Goal: Transaction & Acquisition: Book appointment/travel/reservation

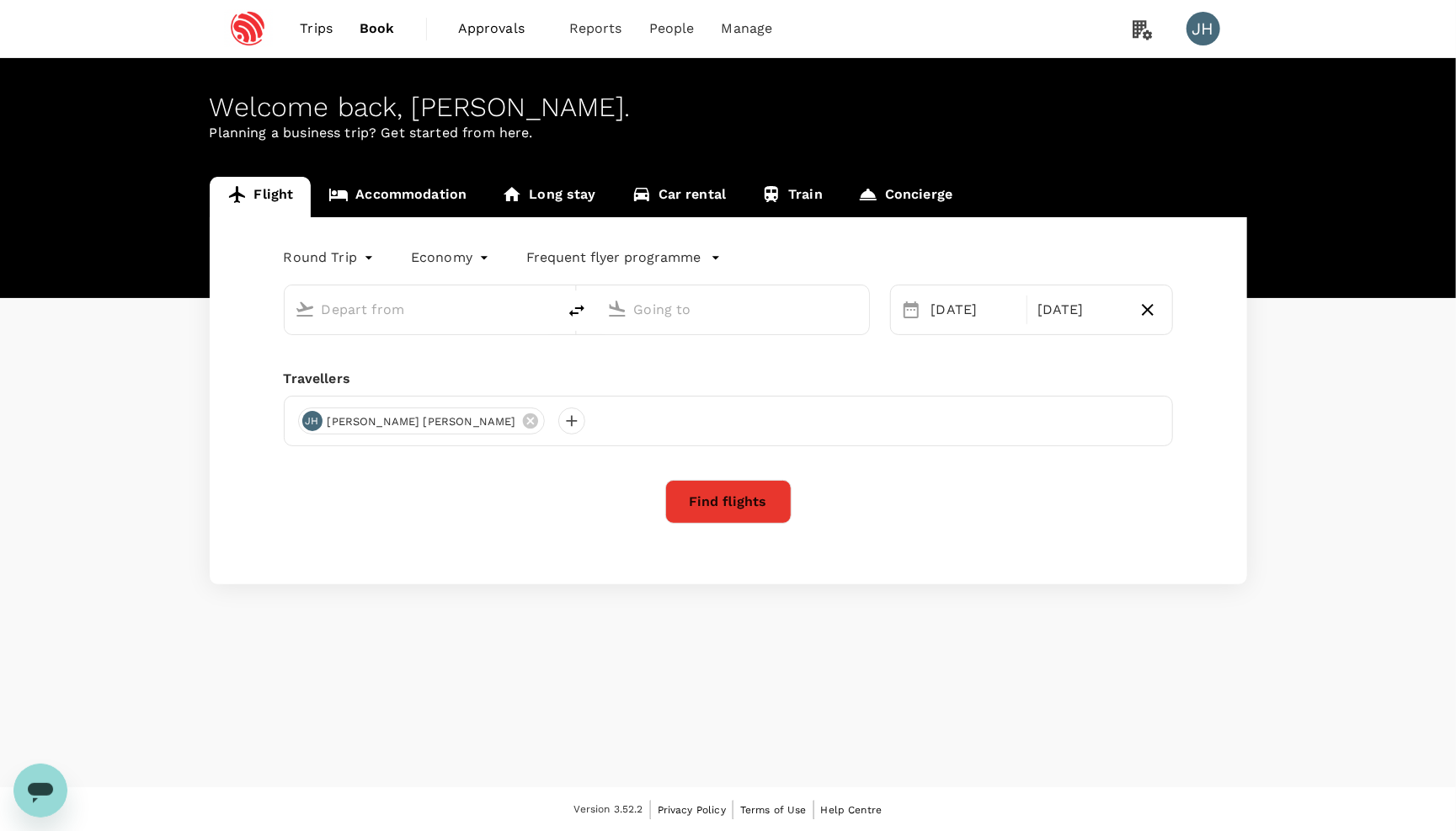
type input "Singapore Changi (SIN)"
type input "Pune (PNQ)"
type input "Singapore Changi (SIN)"
type input "Pune (PNQ)"
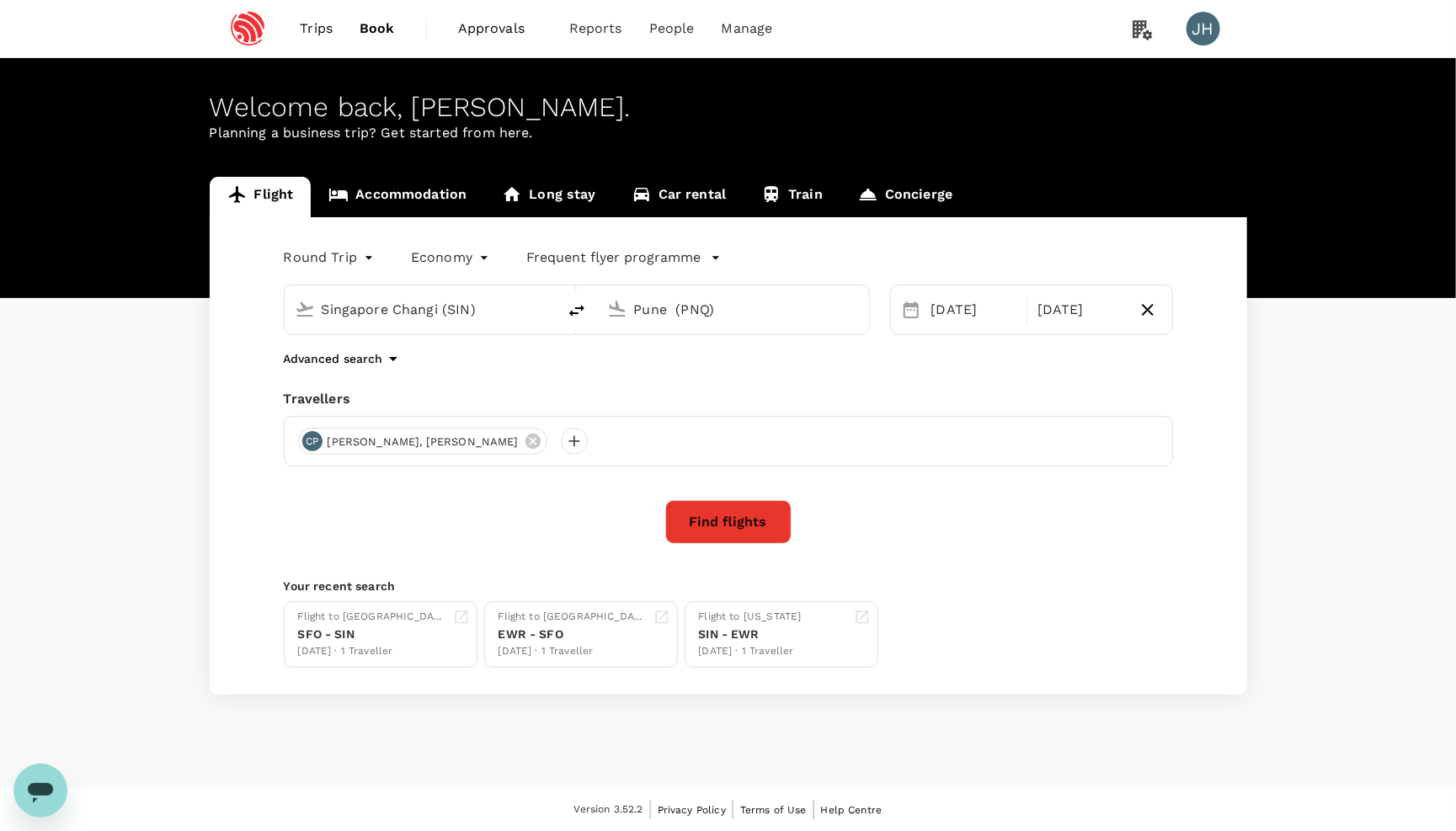
click at [400, 200] on link "Accommodation" at bounding box center [397, 197] width 173 height 41
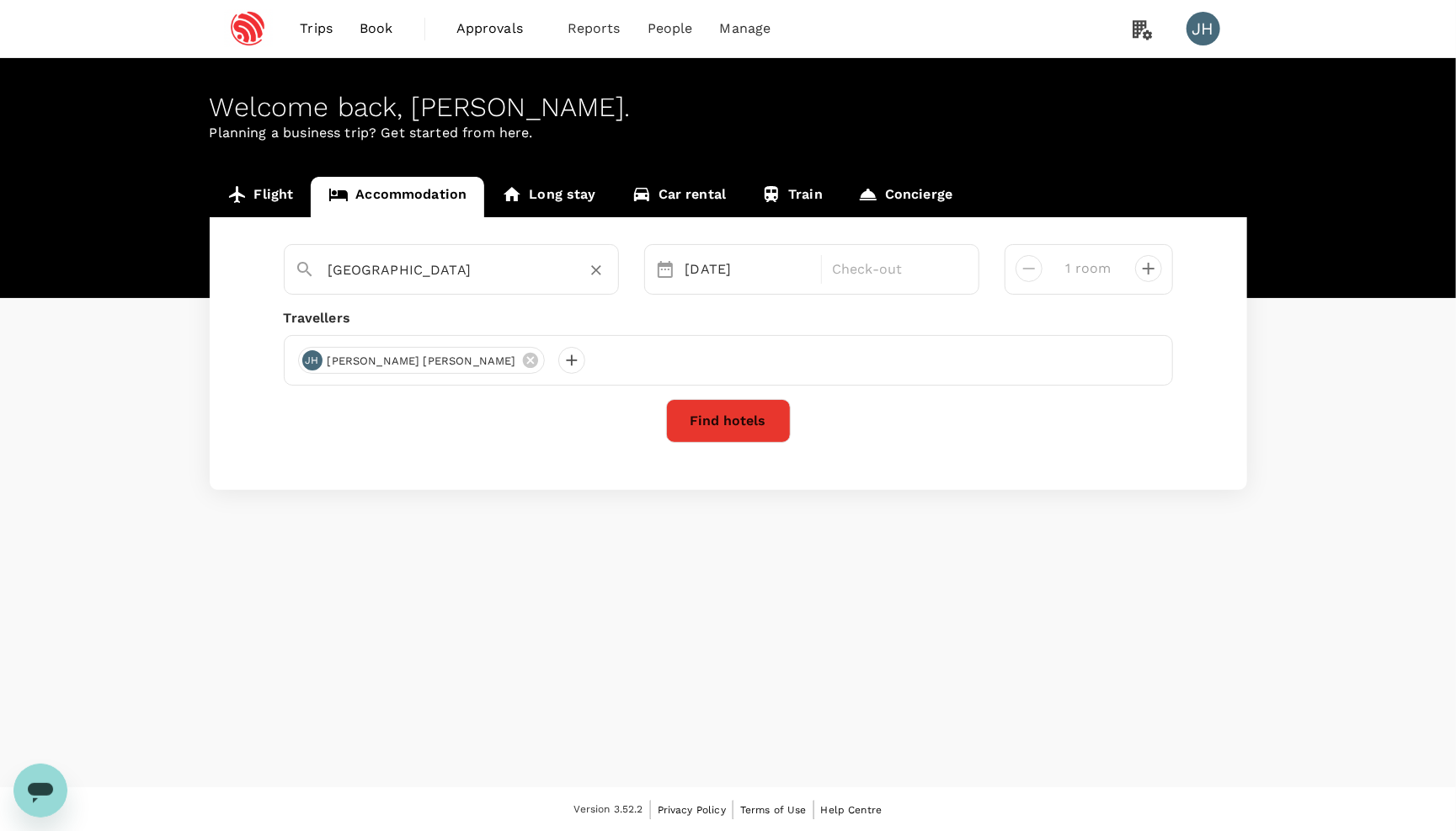
click at [549, 276] on input "[GEOGRAPHIC_DATA]" at bounding box center [445, 270] width 233 height 27
click at [592, 276] on icon "Clear" at bounding box center [596, 271] width 17 height 17
paste input "[GEOGRAPHIC_DATA] [GEOGRAPHIC_DATA][PERSON_NAME]"
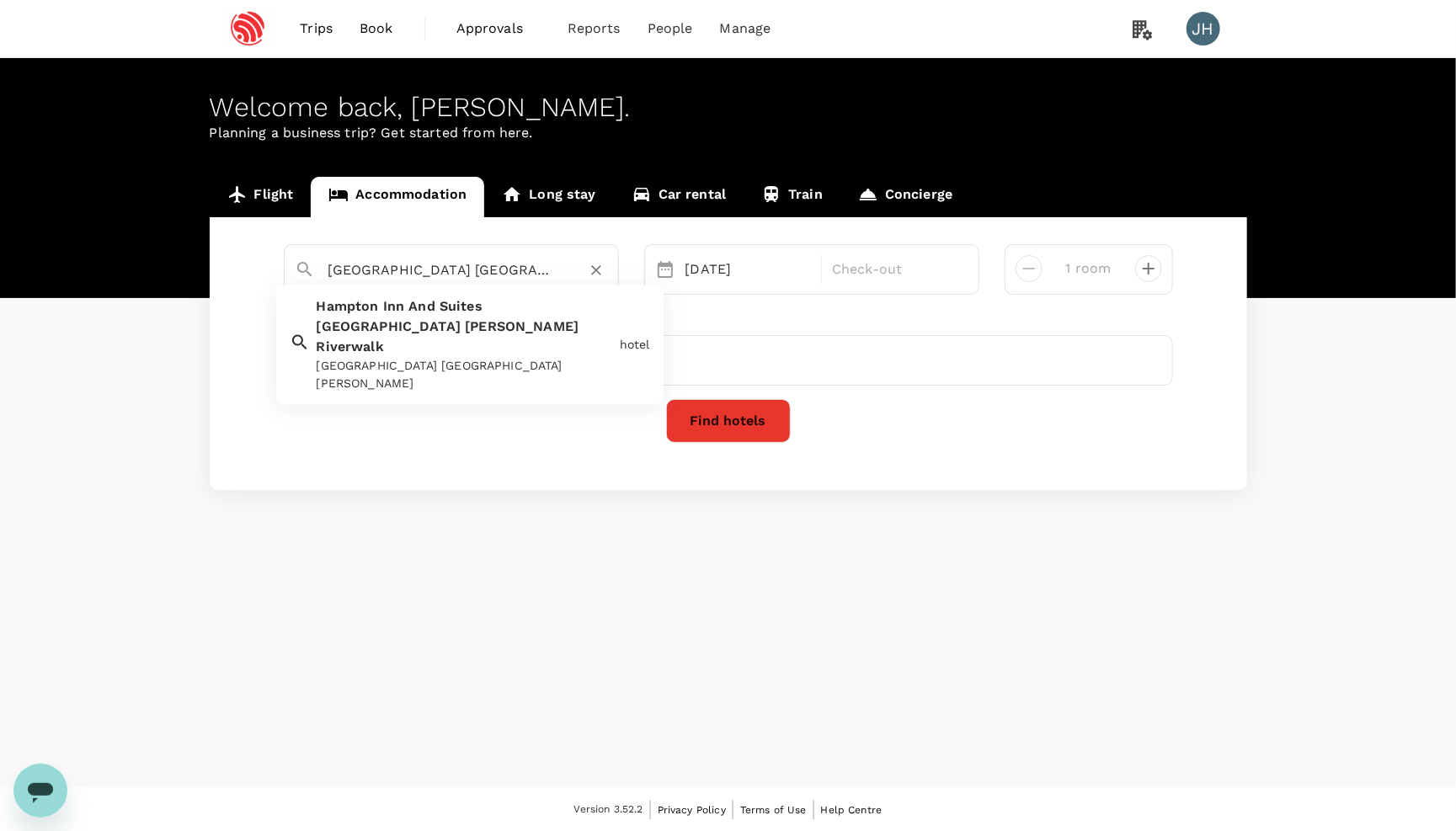
click at [552, 318] on div "[GEOGRAPHIC_DATA] [GEOGRAPHIC_DATA][PERSON_NAME] [GEOGRAPHIC_DATA] [GEOGRAPHIC_…" at bounding box center [461, 342] width 303 height 103
type input "[GEOGRAPHIC_DATA] [GEOGRAPHIC_DATA][PERSON_NAME]"
click at [747, 260] on div "[DATE]" at bounding box center [749, 270] width 140 height 34
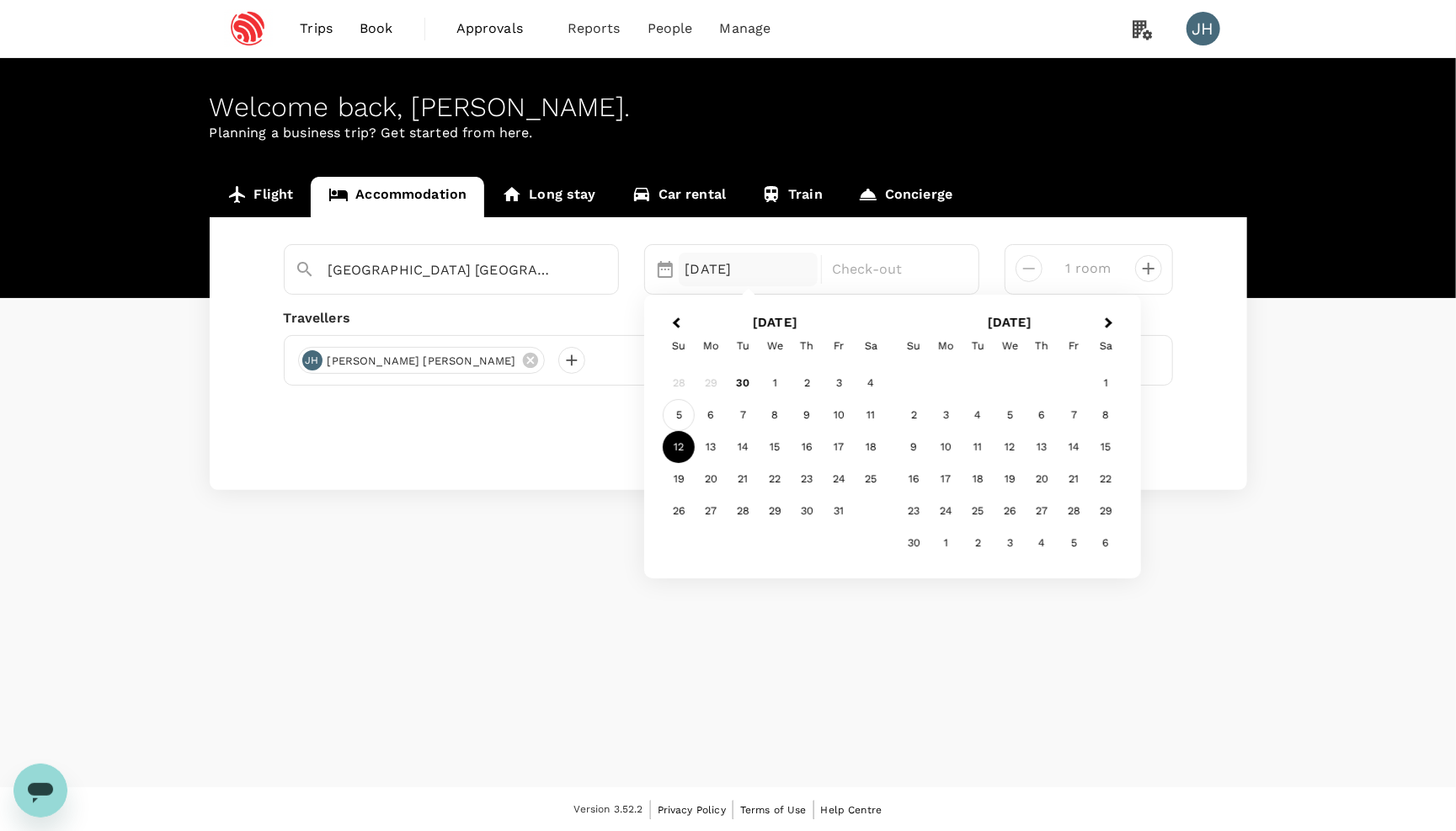
click at [687, 408] on div "5" at bounding box center [679, 416] width 32 height 32
click at [798, 410] on div "9" at bounding box center [807, 416] width 32 height 32
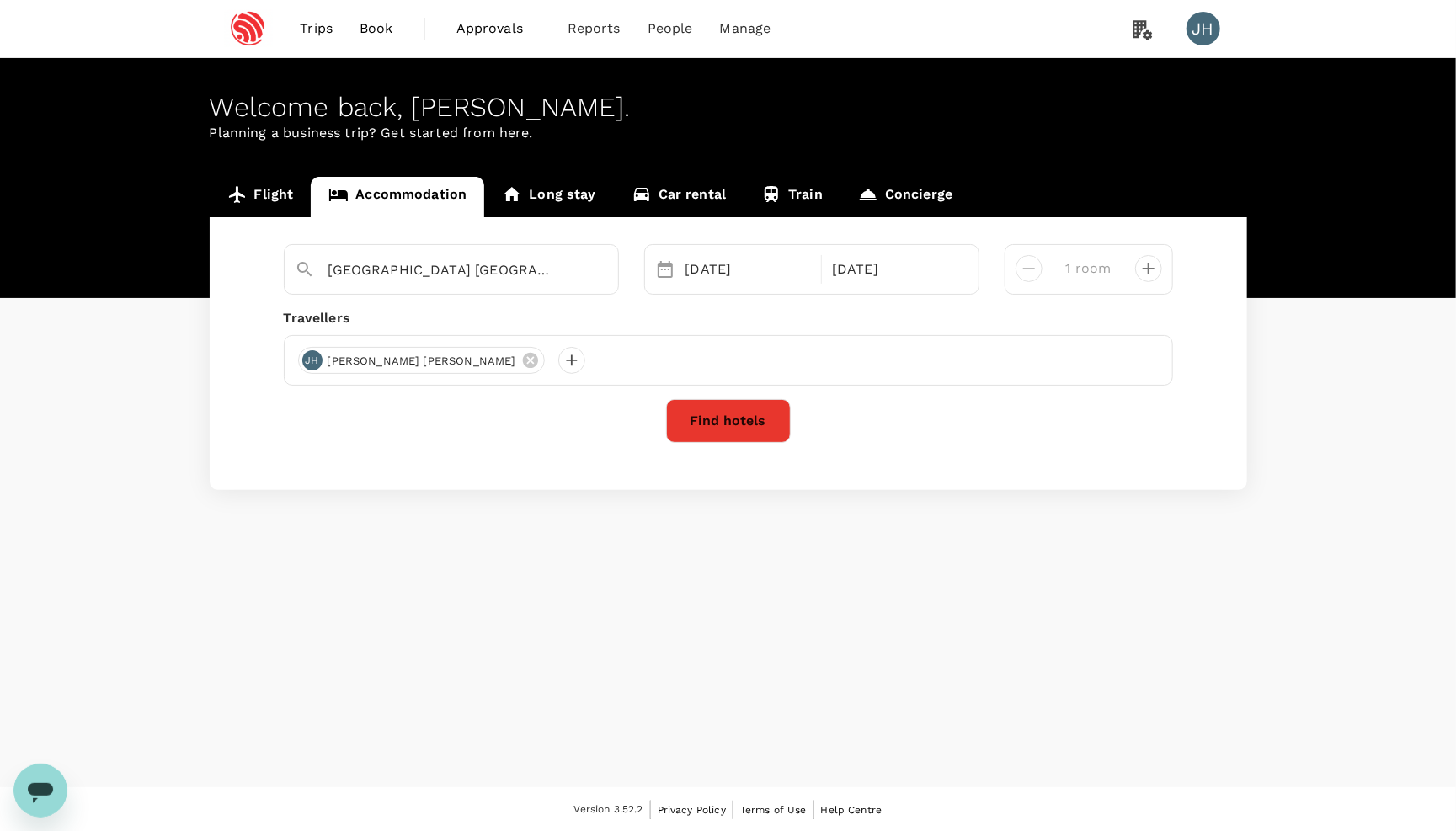
click at [1047, 267] on div "1 room" at bounding box center [1082, 261] width 80 height 41
click at [1135, 274] on button "decrease" at bounding box center [1148, 269] width 27 height 27
click at [1041, 260] on div at bounding box center [1022, 261] width 41 height 41
click at [1025, 278] on icon "decrease" at bounding box center [1028, 268] width 20 height 20
type input "1 room"
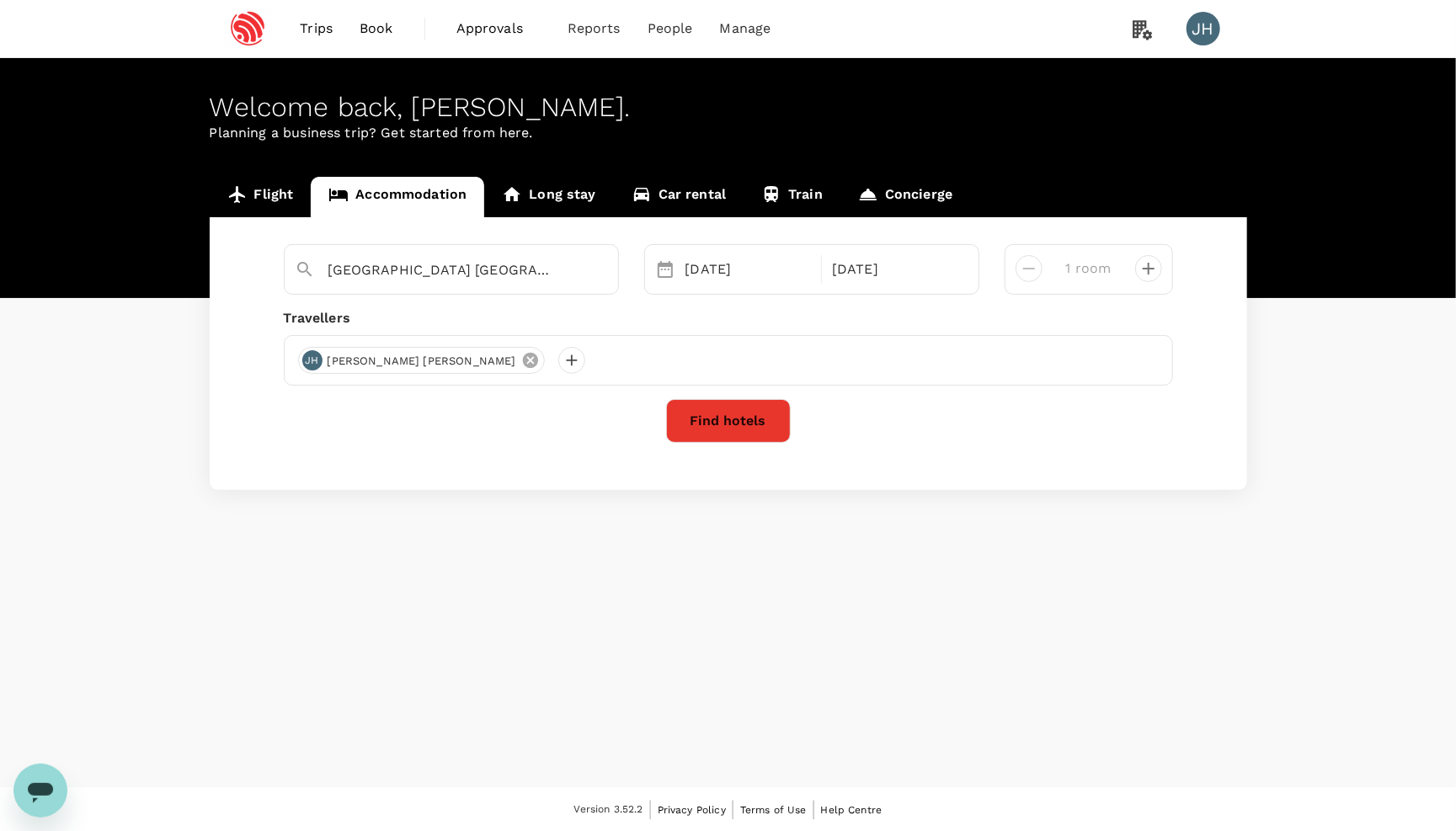
click at [522, 362] on icon at bounding box center [531, 361] width 19 height 19
click at [301, 360] on div at bounding box center [311, 361] width 27 height 27
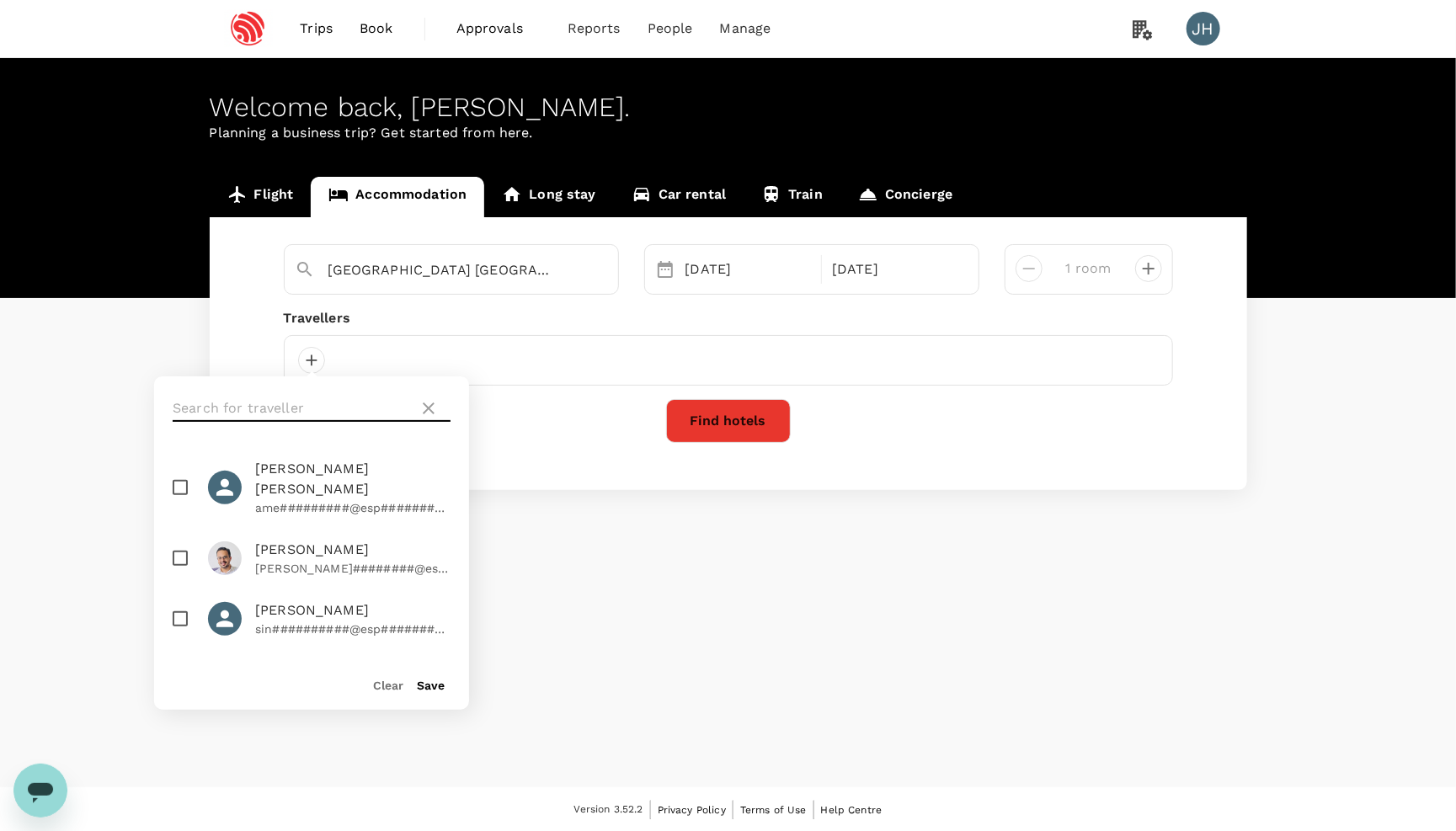
click at [360, 406] on input "text" at bounding box center [292, 408] width 240 height 27
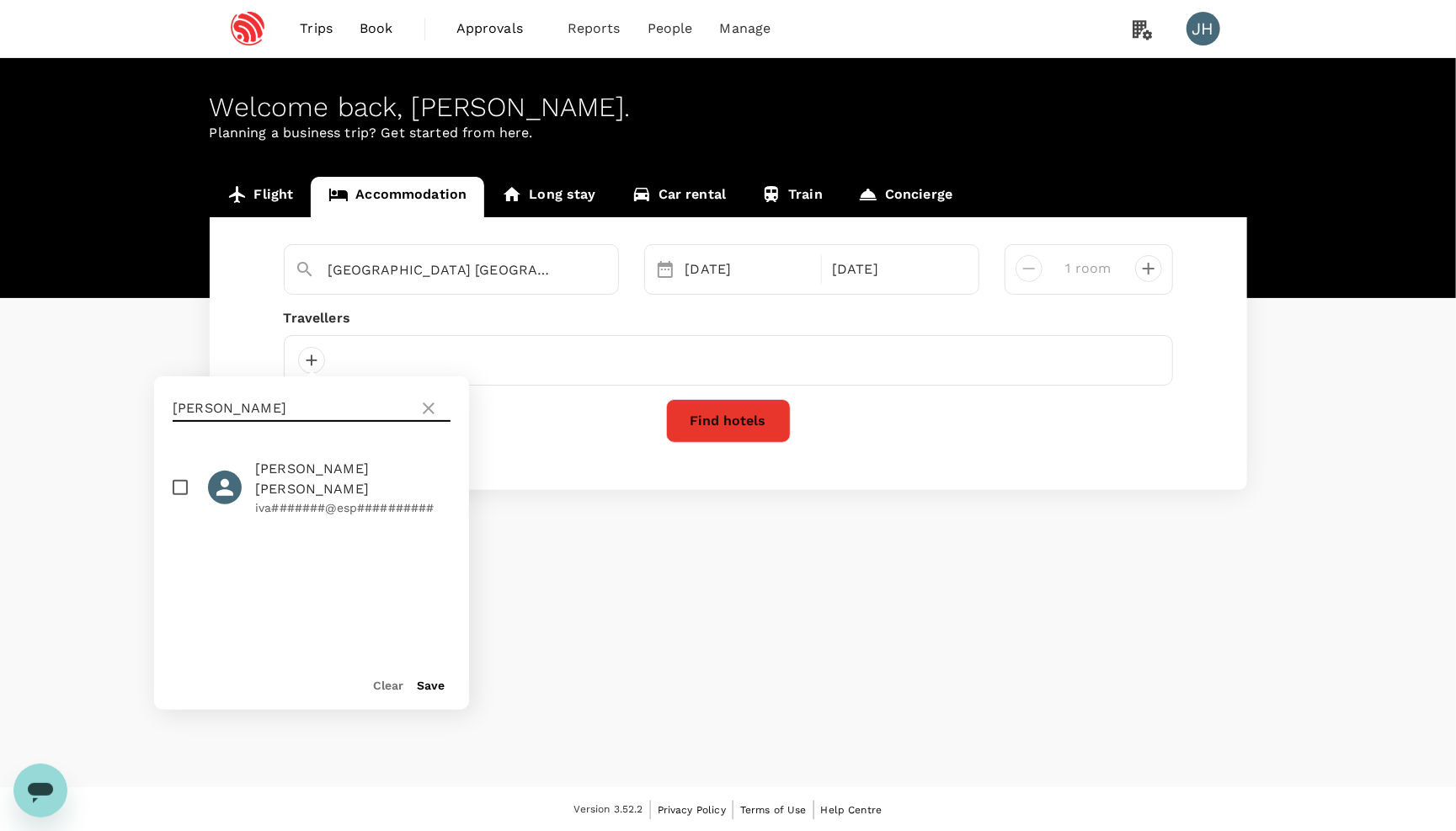
type input "[PERSON_NAME]"
click at [175, 474] on input "checkbox" at bounding box center [180, 486] width 35 height 35
checkbox input "true"
click at [435, 683] on button "Save" at bounding box center [430, 685] width 27 height 13
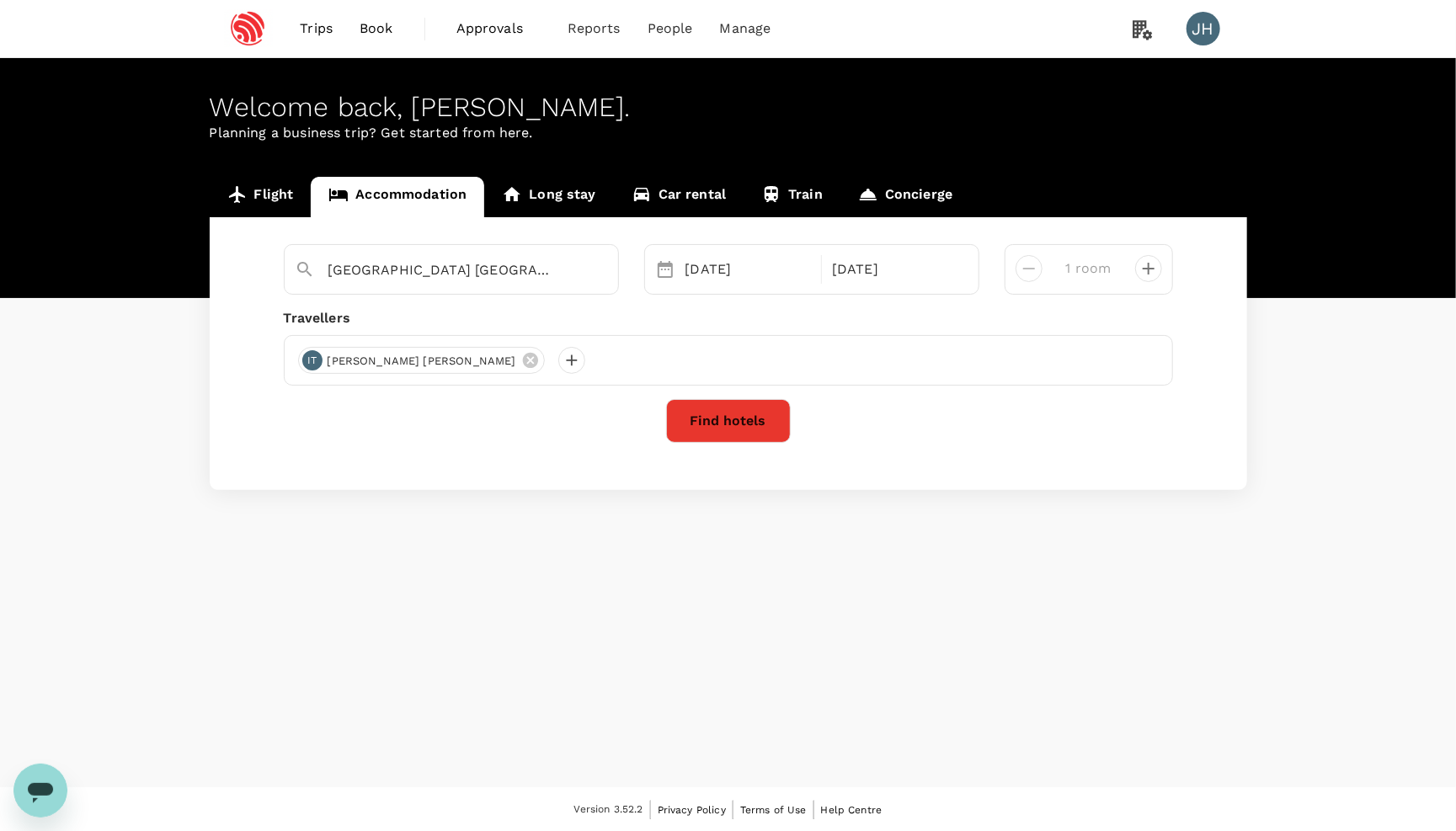
click at [754, 424] on button "Find hotels" at bounding box center [729, 421] width 125 height 44
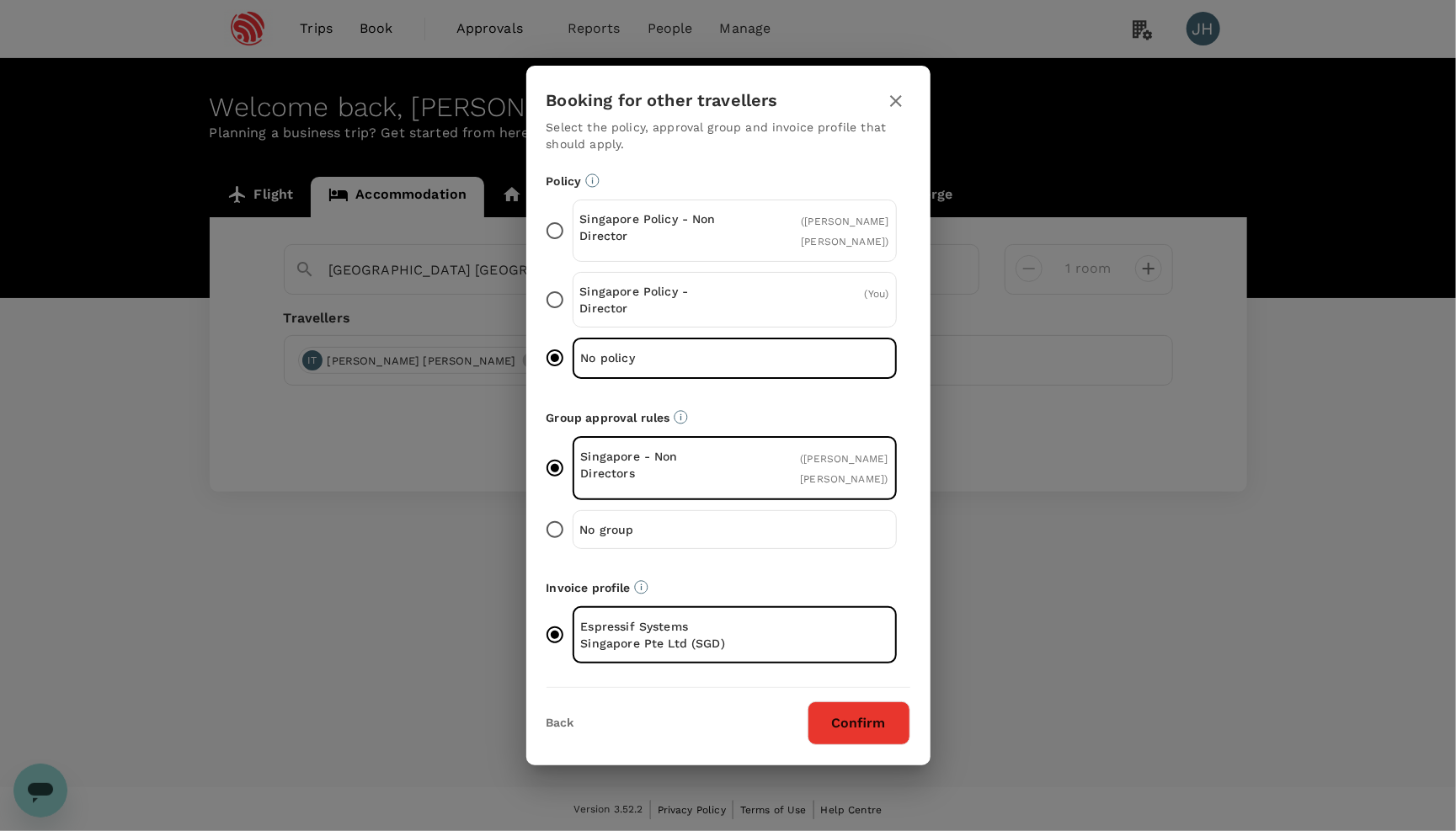
click at [827, 730] on button "Confirm" at bounding box center [859, 723] width 103 height 44
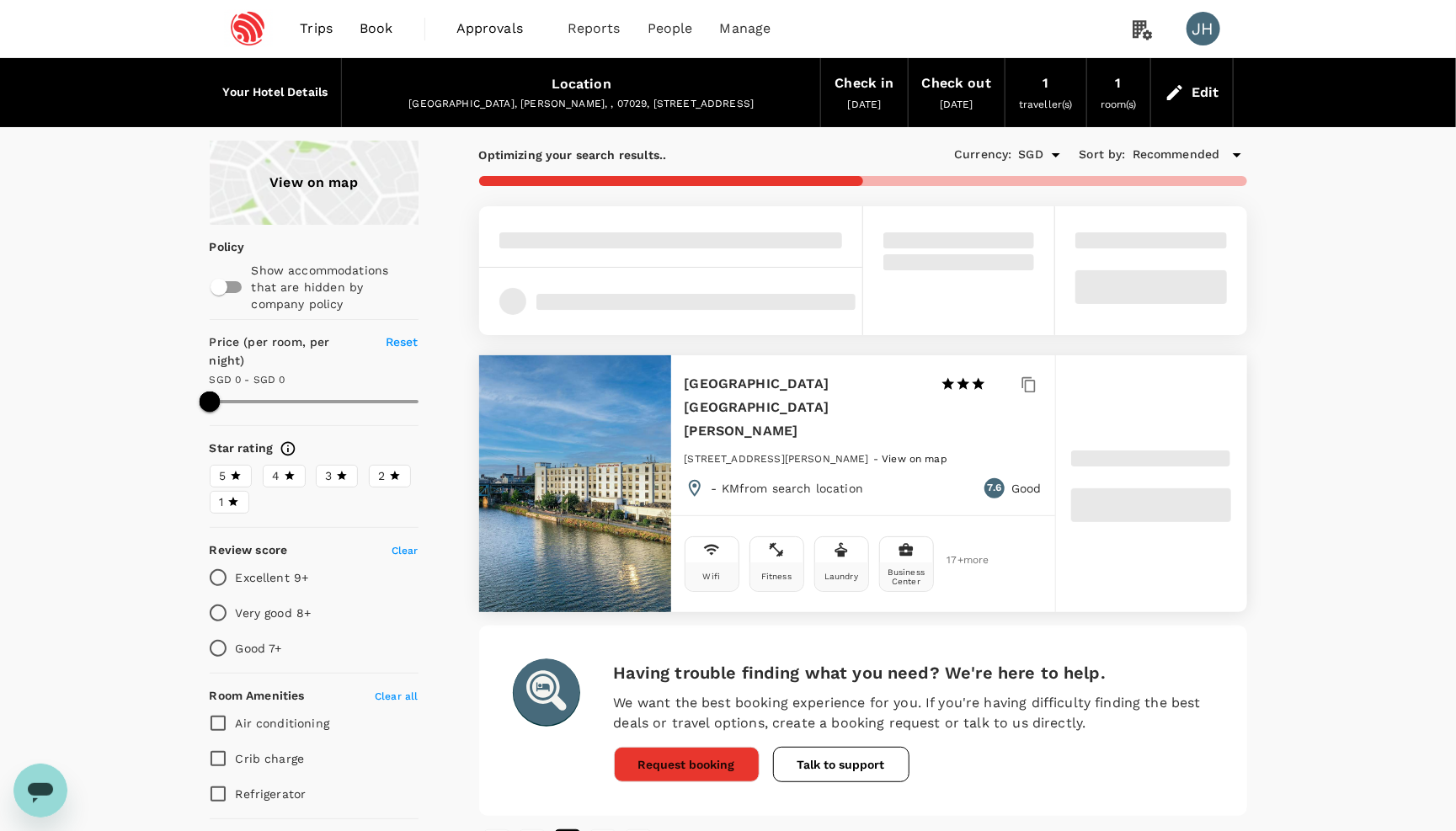
click at [823, 239] on span at bounding box center [671, 240] width 343 height 16
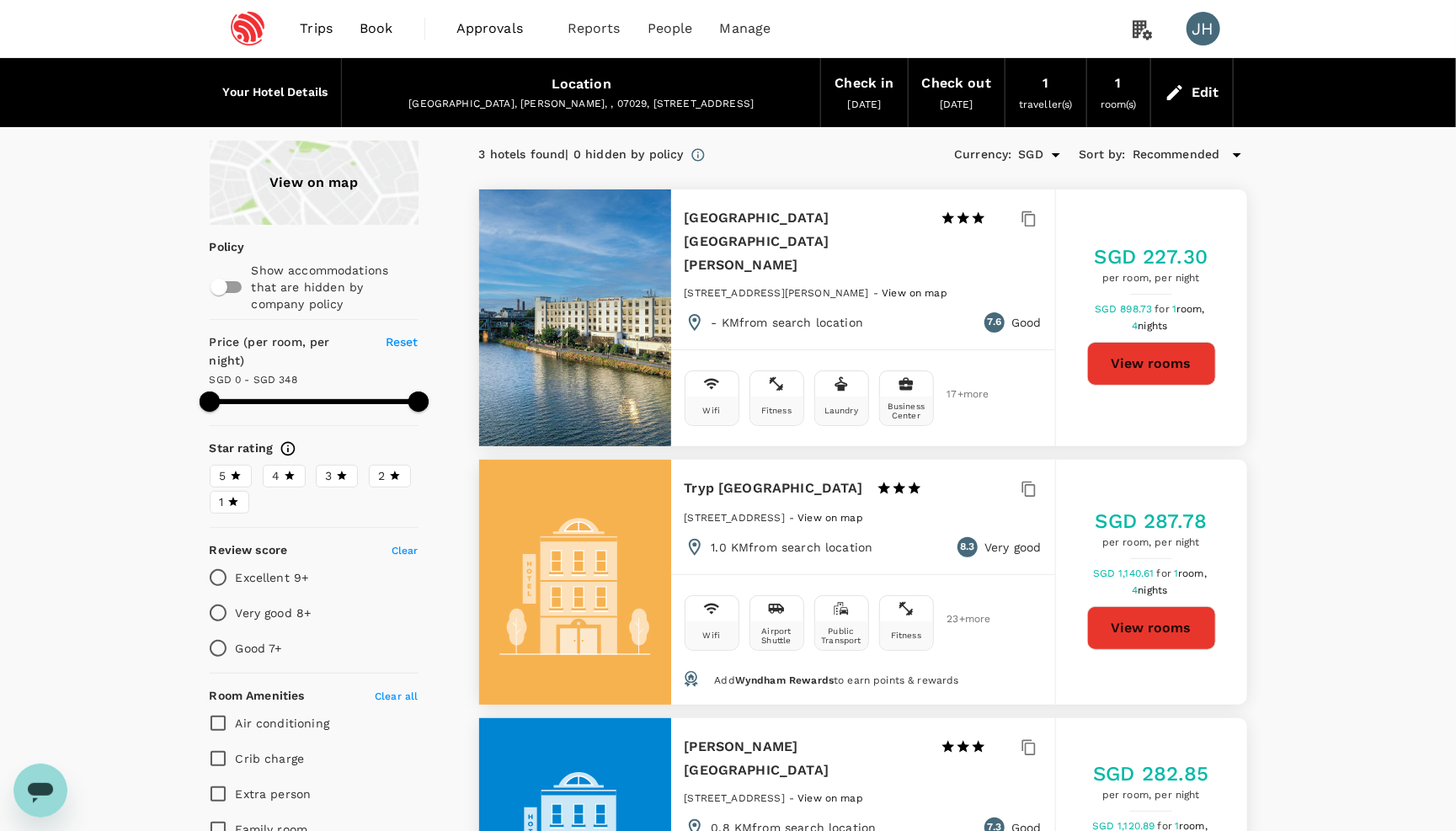
type input "348"
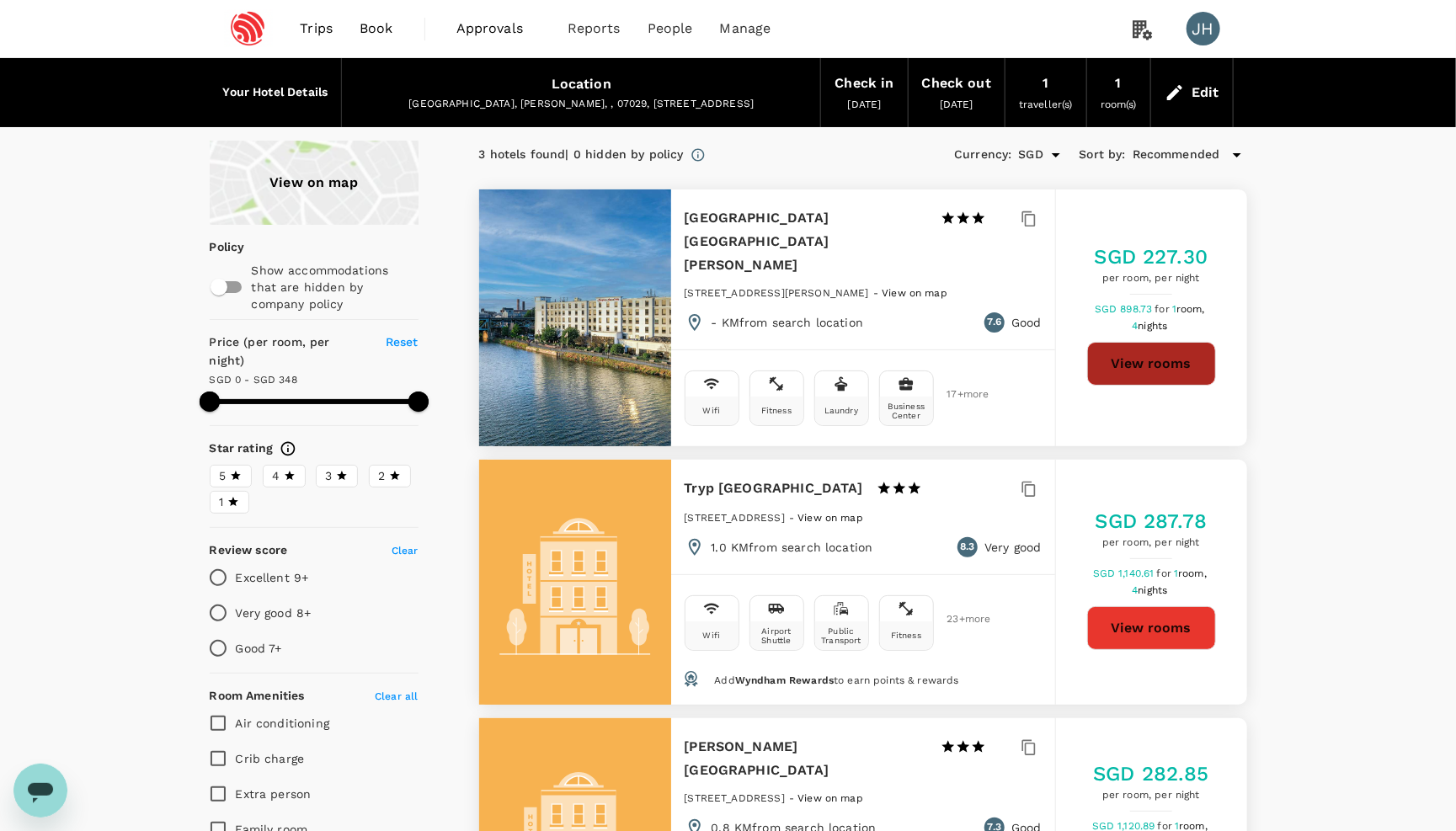
click at [1149, 350] on button "View rooms" at bounding box center [1152, 363] width 129 height 44
click at [704, 83] on div "Location [GEOGRAPHIC_DATA], [GEOGRAPHIC_DATA], , 07029, [STREET_ADDRESS]" at bounding box center [580, 92] width 478 height 67
click at [1199, 105] on div "Edit" at bounding box center [1192, 93] width 81 height 59
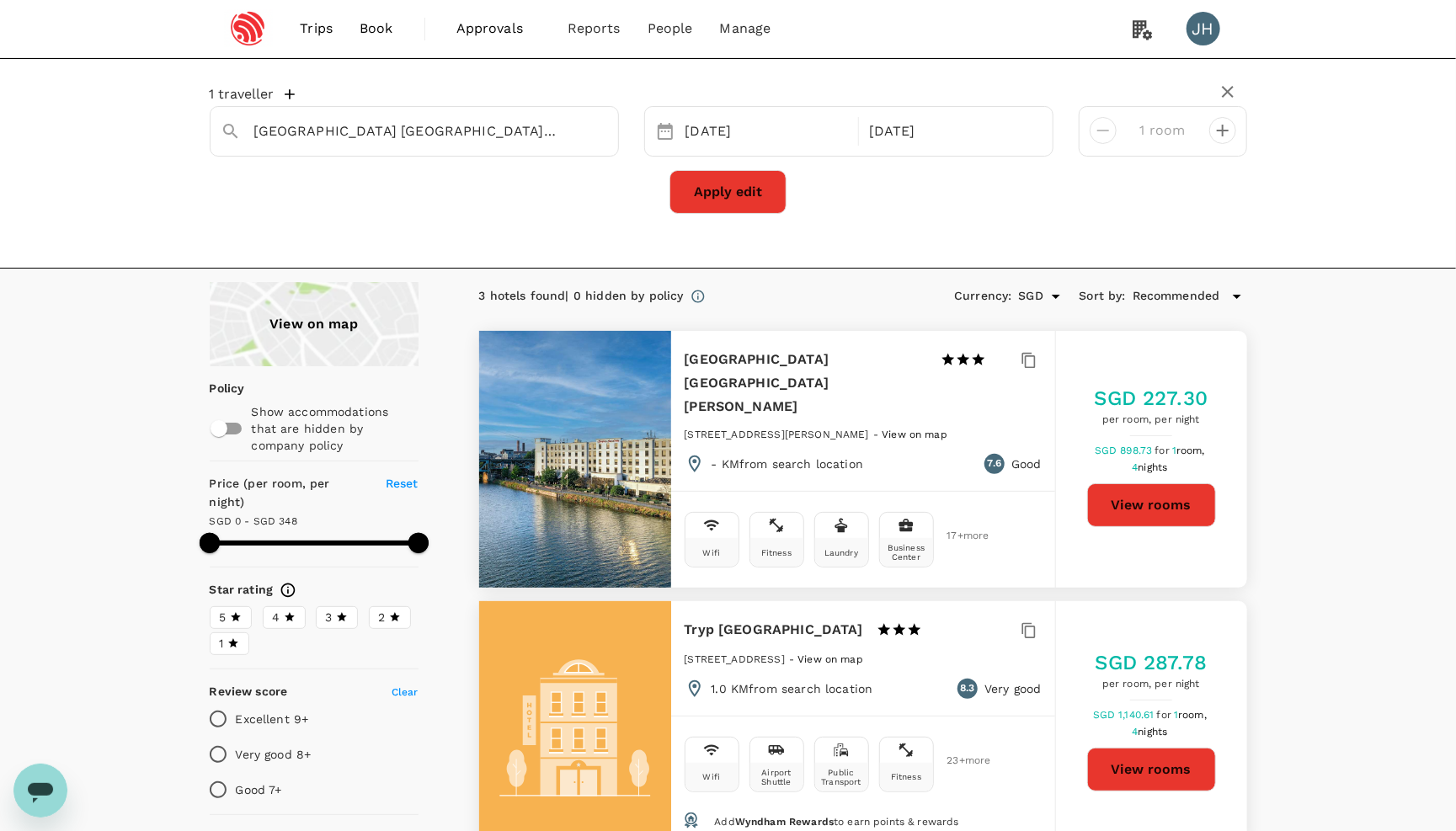
click at [951, 380] on div "[GEOGRAPHIC_DATA] And Suites [GEOGRAPHIC_DATA][PERSON_NAME] 1 Star 2 Stars 3 St…" at bounding box center [850, 382] width 332 height 71
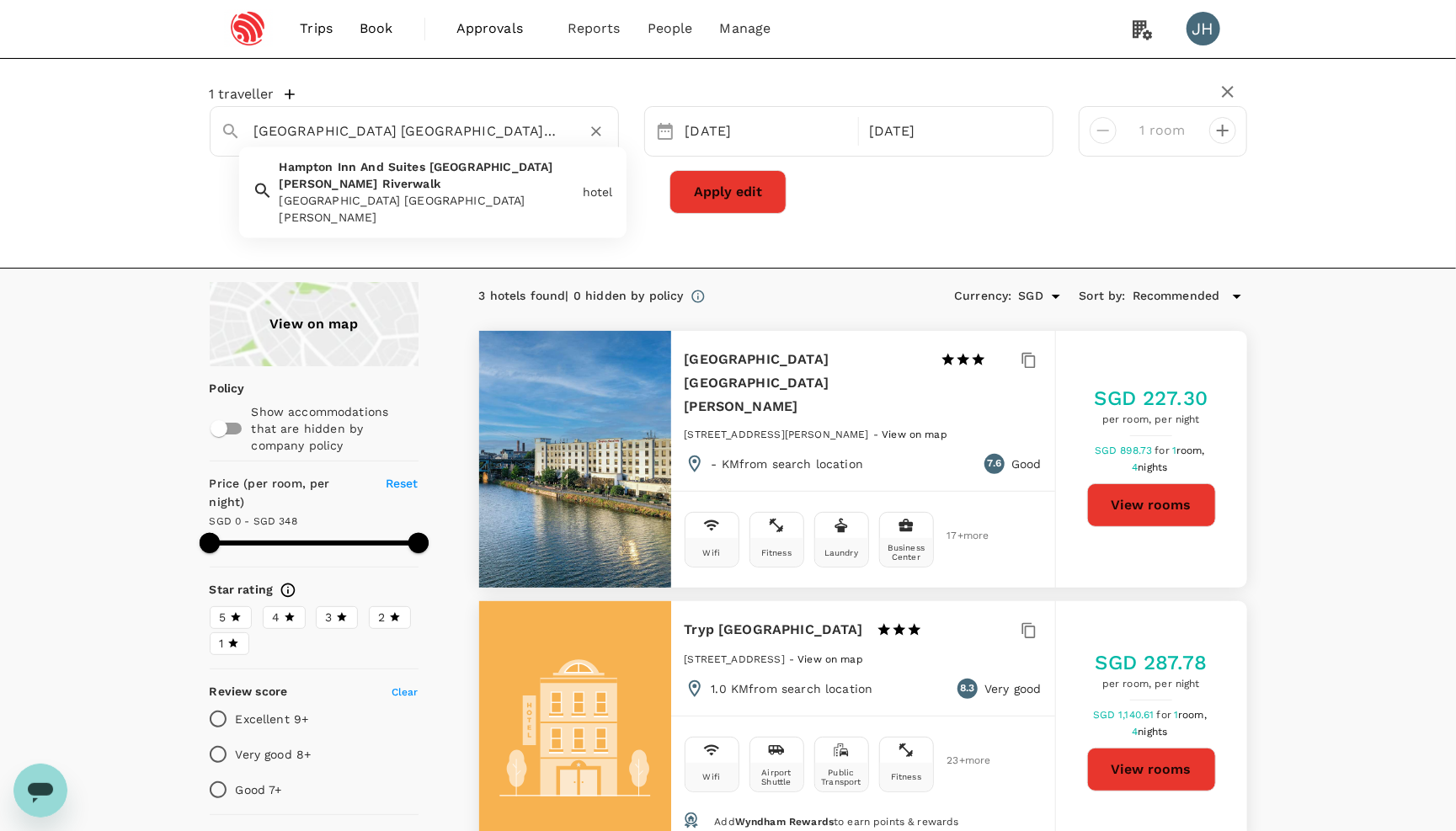
click at [501, 136] on input "[GEOGRAPHIC_DATA] [GEOGRAPHIC_DATA][PERSON_NAME]" at bounding box center [408, 132] width 307 height 27
click at [595, 133] on icon "Clear" at bounding box center [596, 132] width 17 height 17
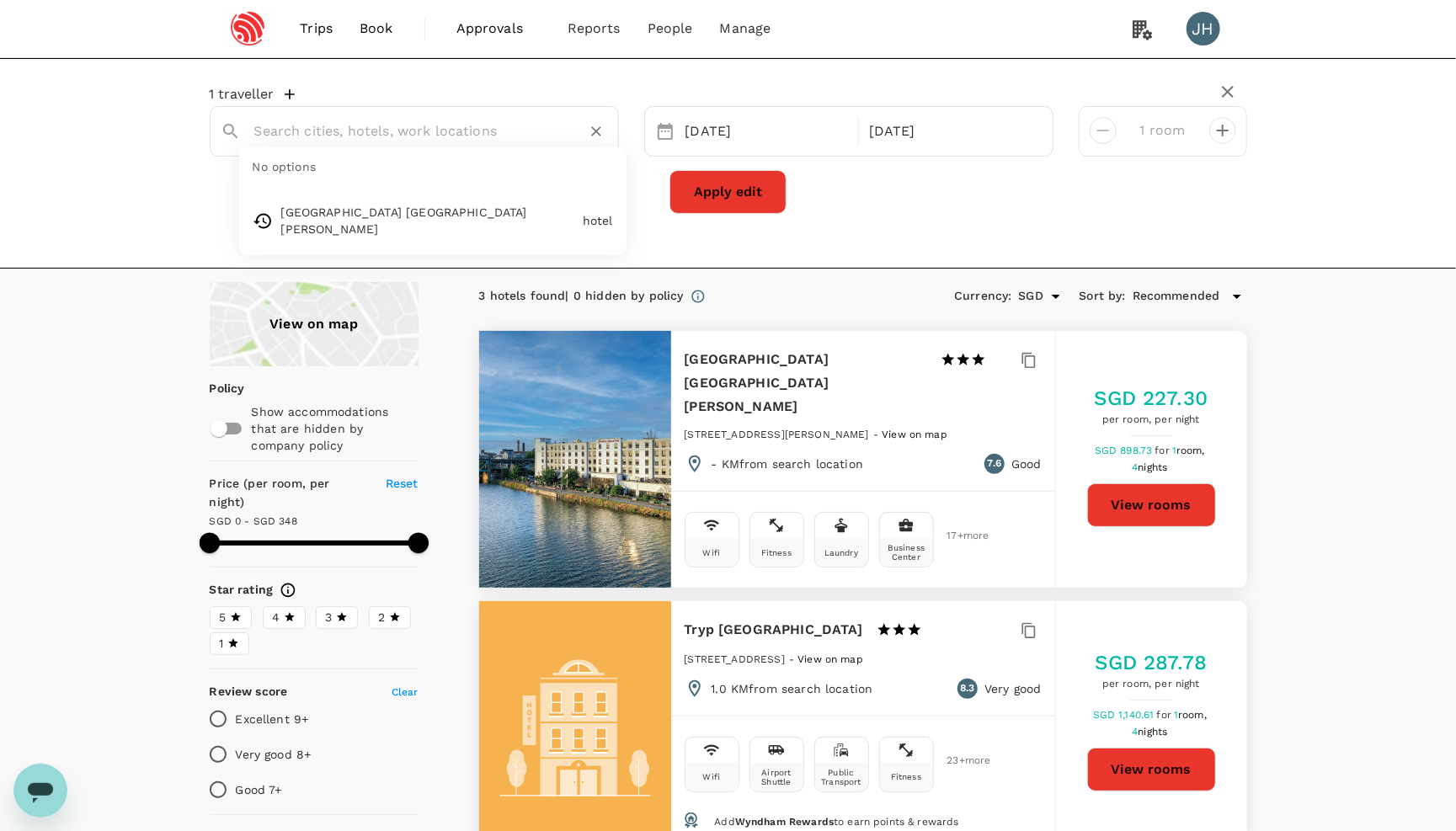
paste input "Courtyard [GEOGRAPHIC_DATA]"
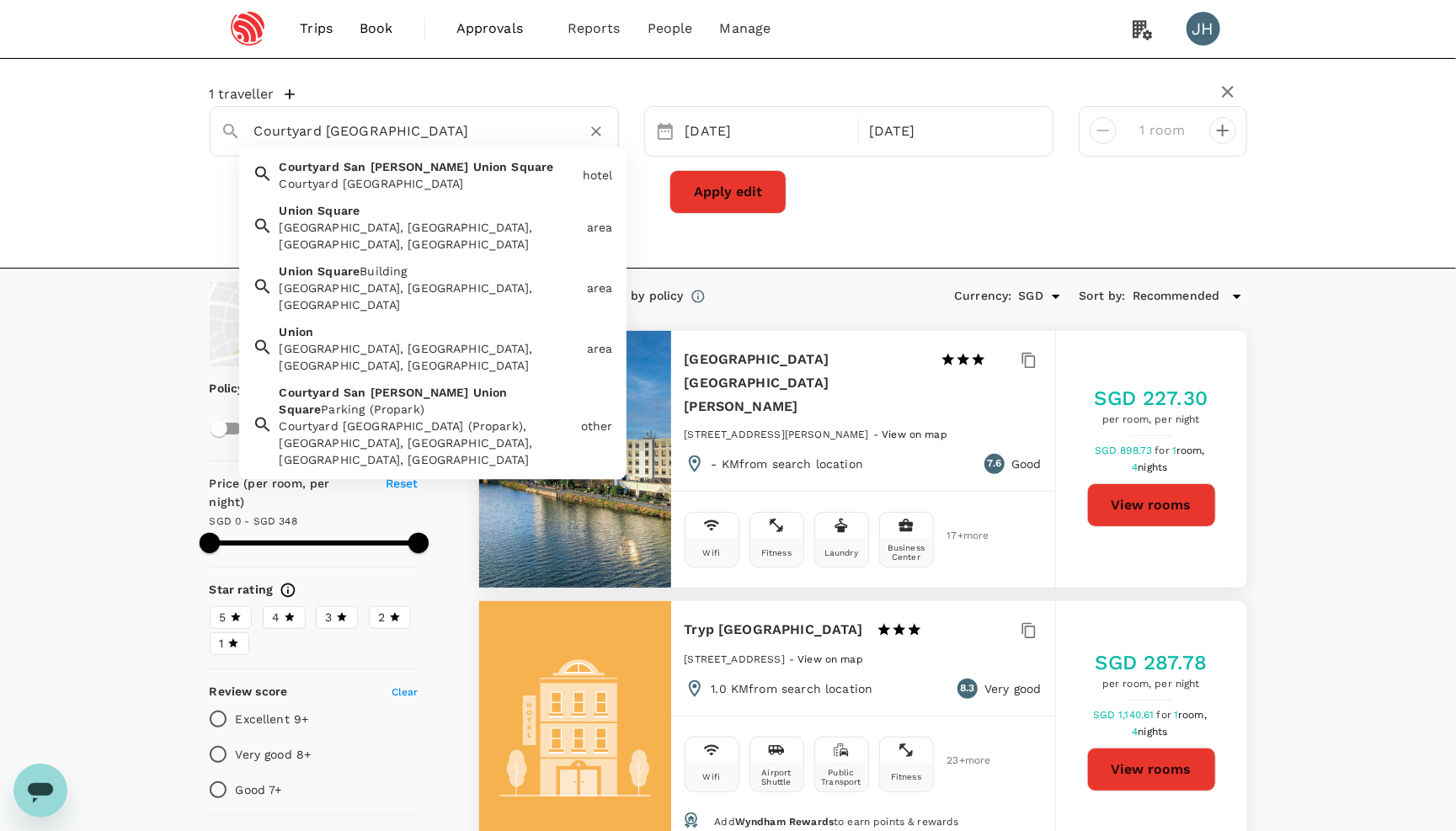
click at [473, 166] on span "Union" at bounding box center [490, 168] width 34 height 13
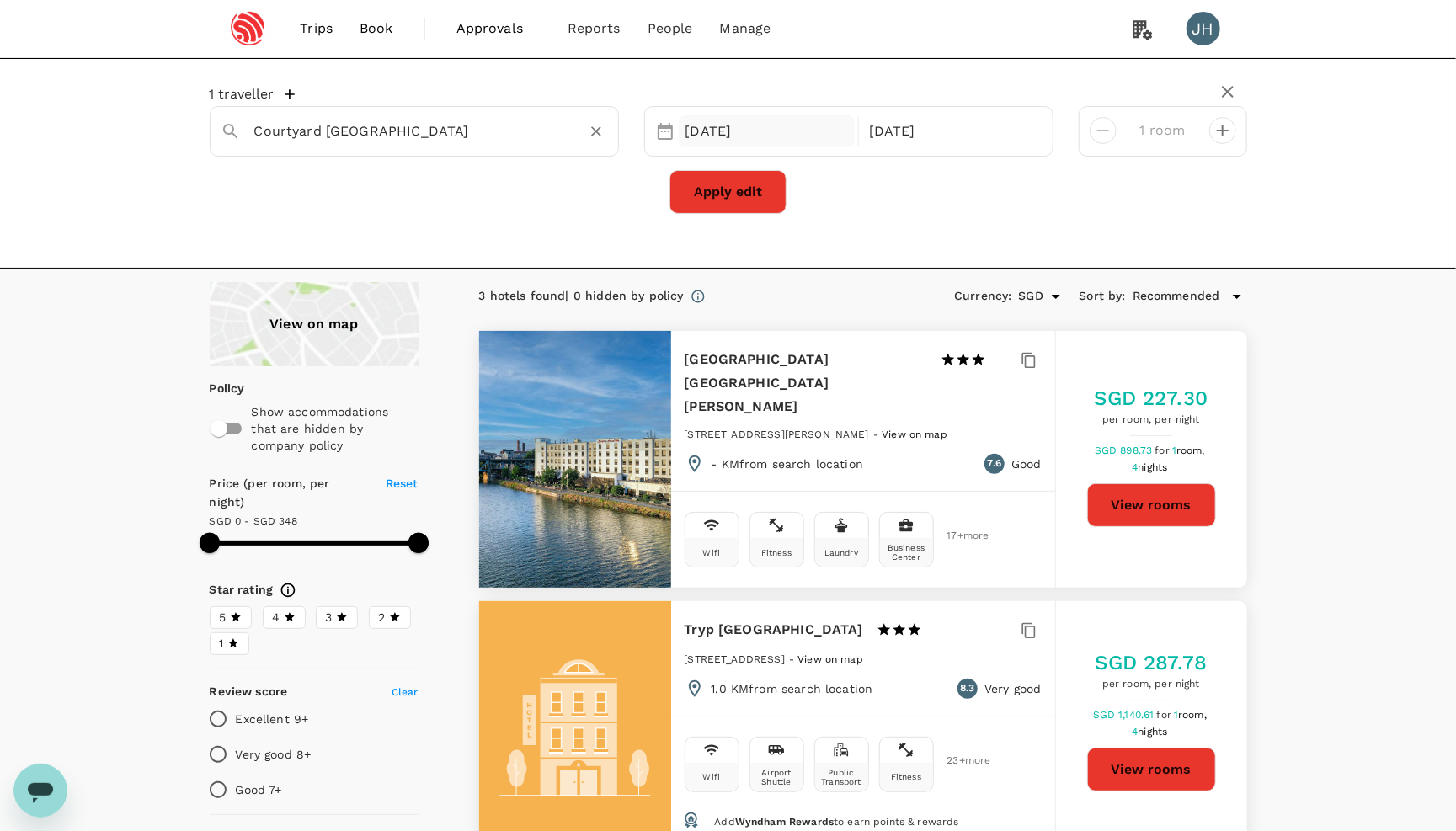
type input "Courtyard [GEOGRAPHIC_DATA]"
click at [809, 133] on div "[DATE]" at bounding box center [767, 132] width 177 height 33
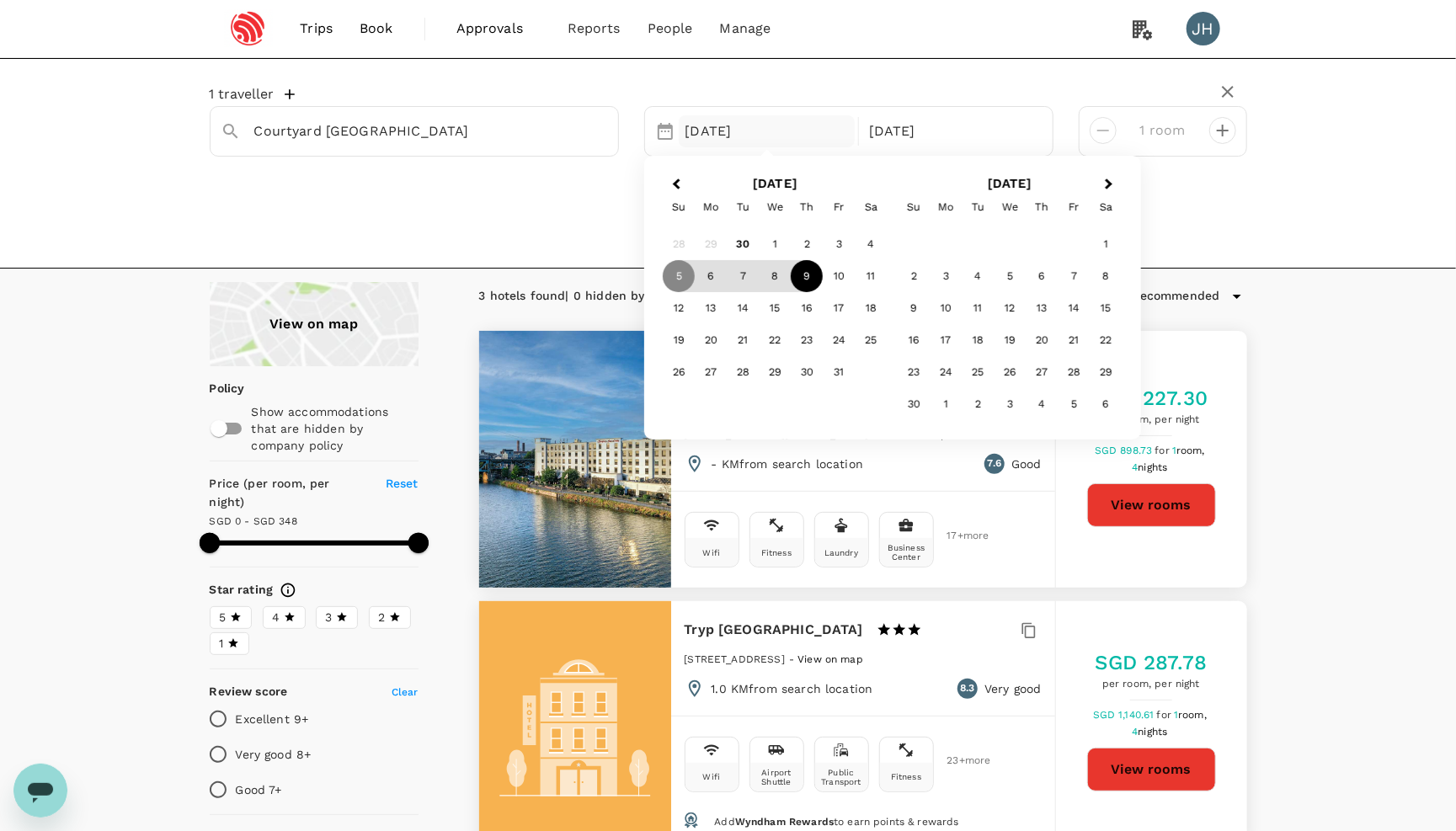
click at [802, 277] on div "9" at bounding box center [807, 276] width 32 height 32
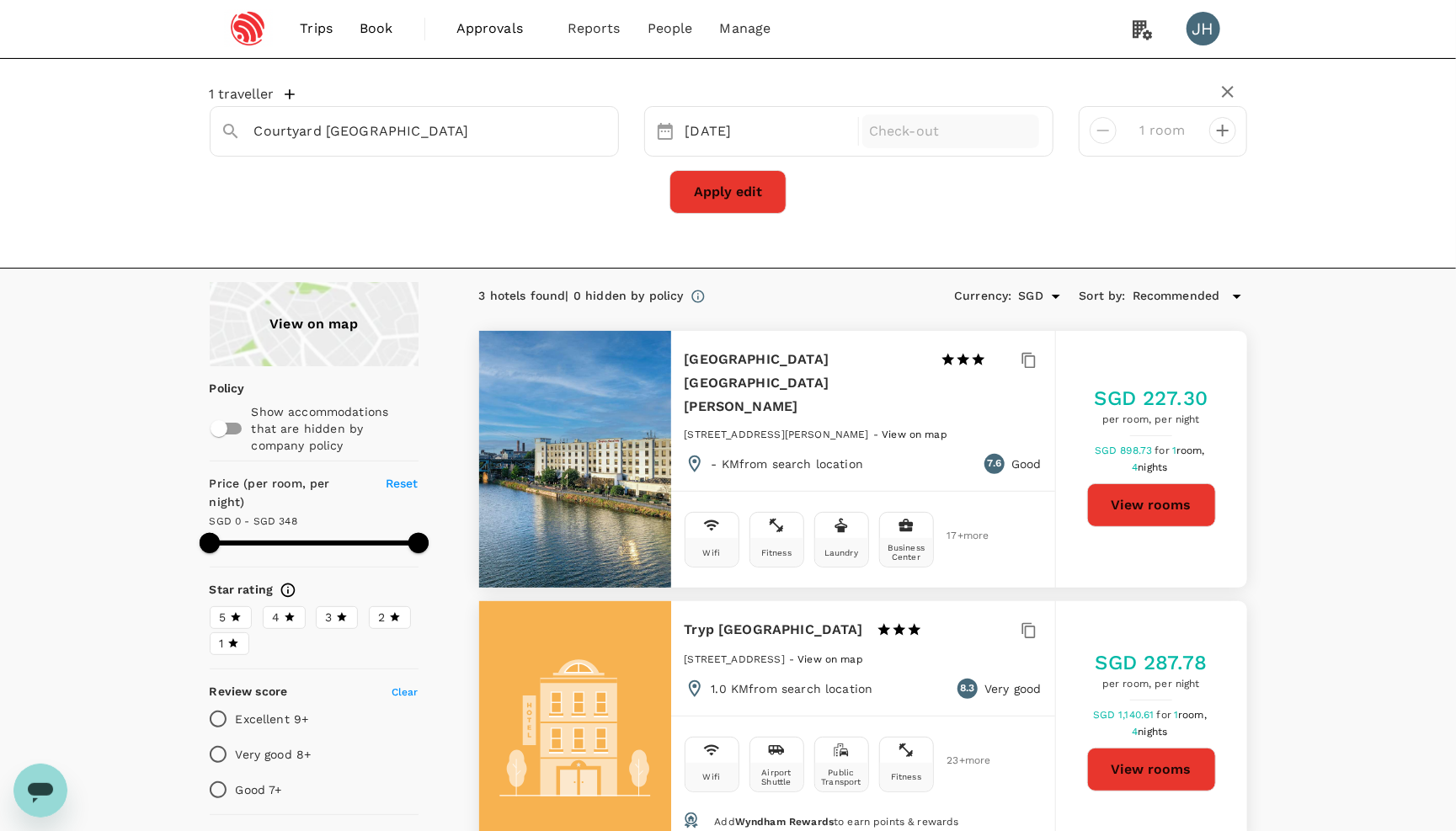
click at [925, 133] on p "Check-out" at bounding box center [950, 131] width 164 height 20
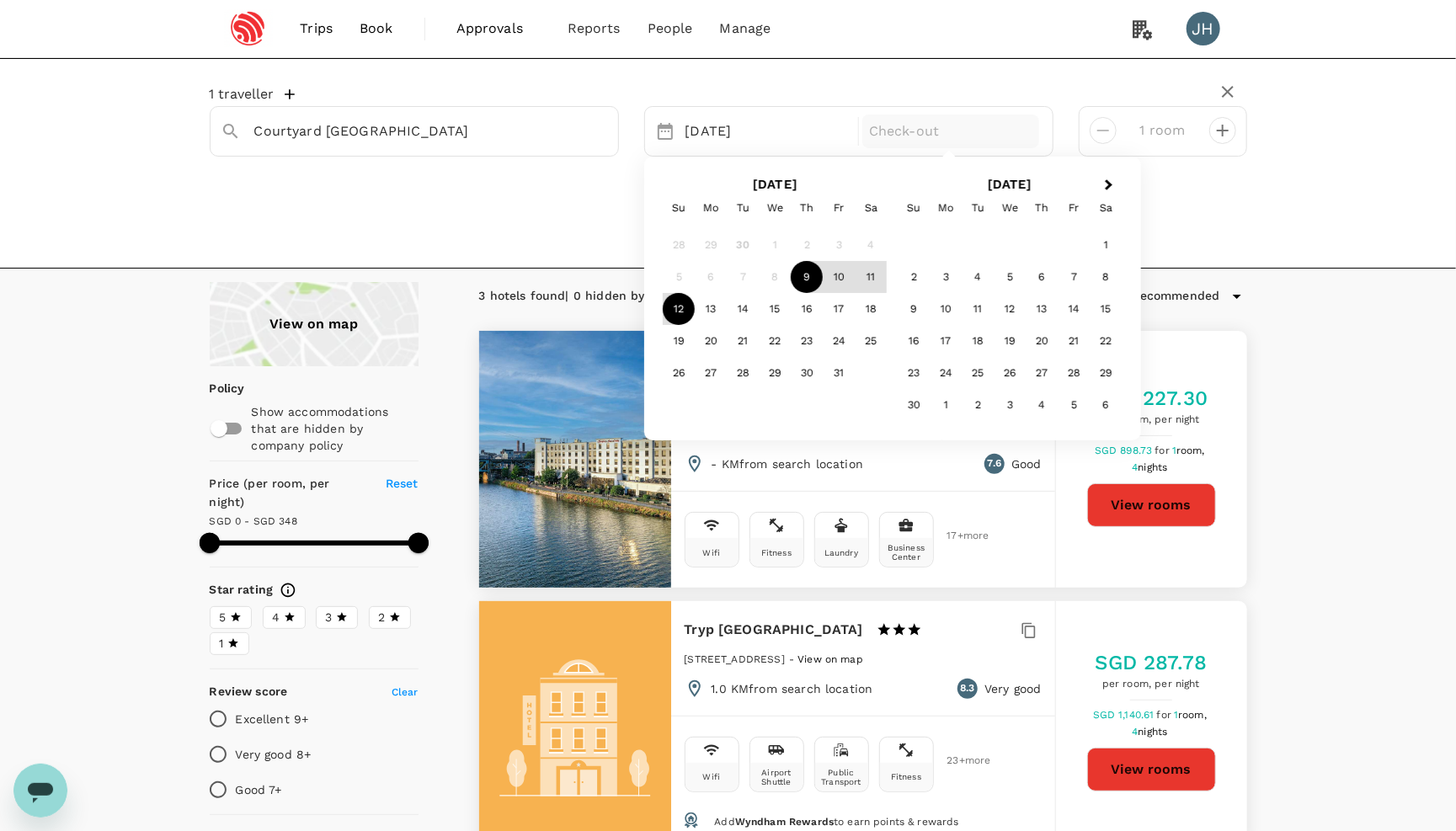
click at [685, 311] on div "12" at bounding box center [679, 309] width 32 height 32
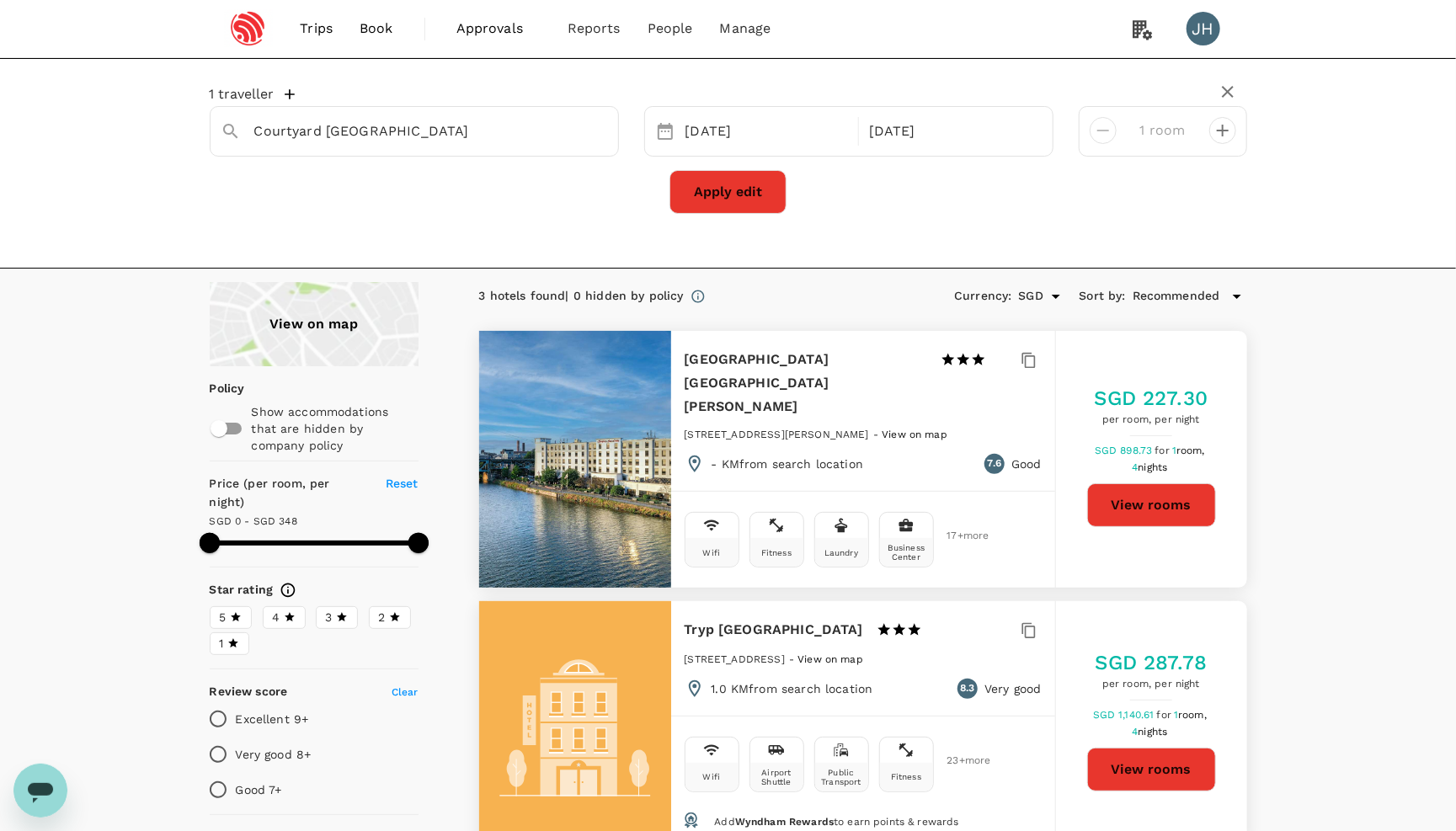
click at [756, 205] on button "Apply edit" at bounding box center [728, 192] width 117 height 44
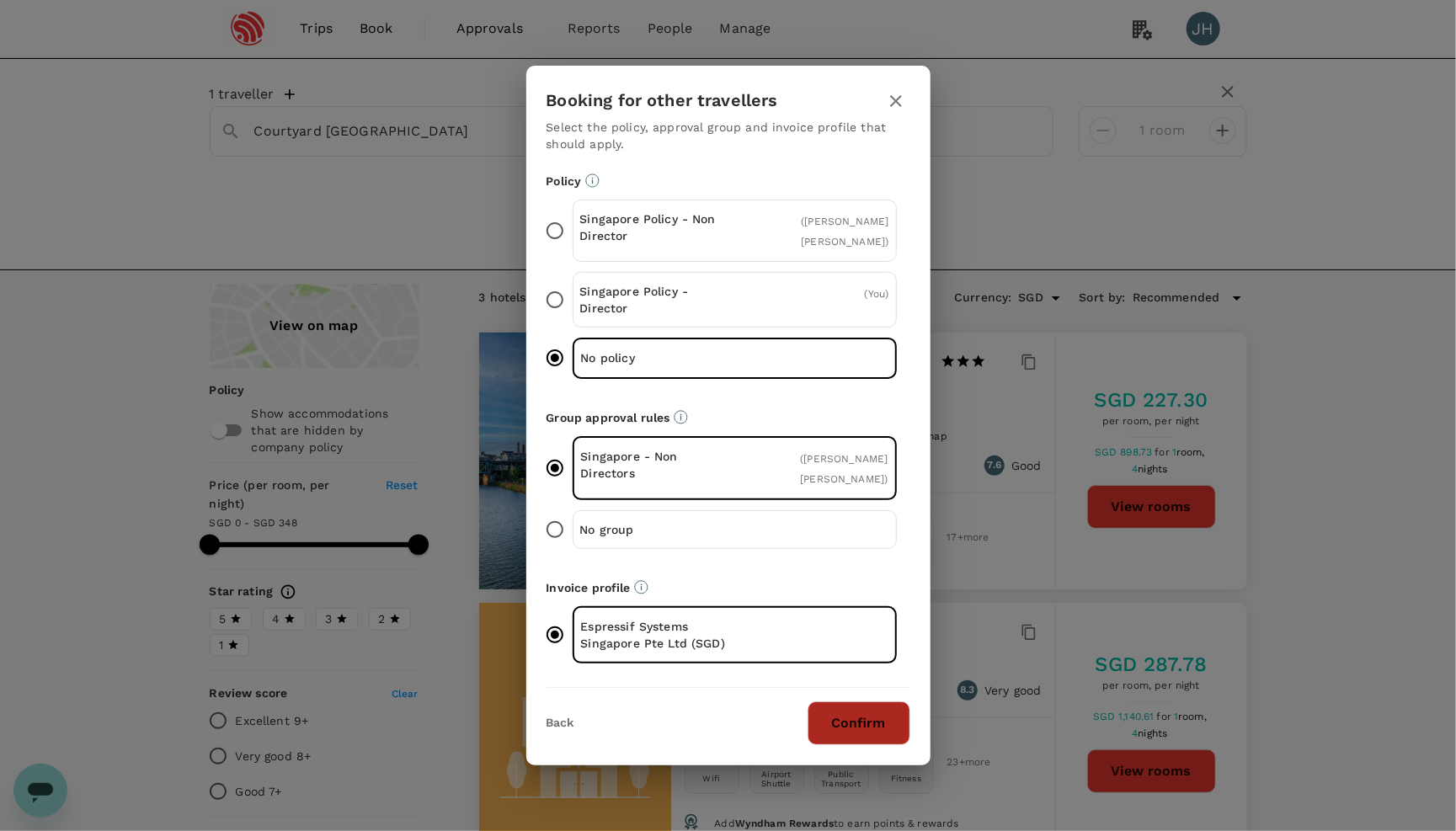
click at [852, 731] on button "Confirm" at bounding box center [859, 723] width 103 height 44
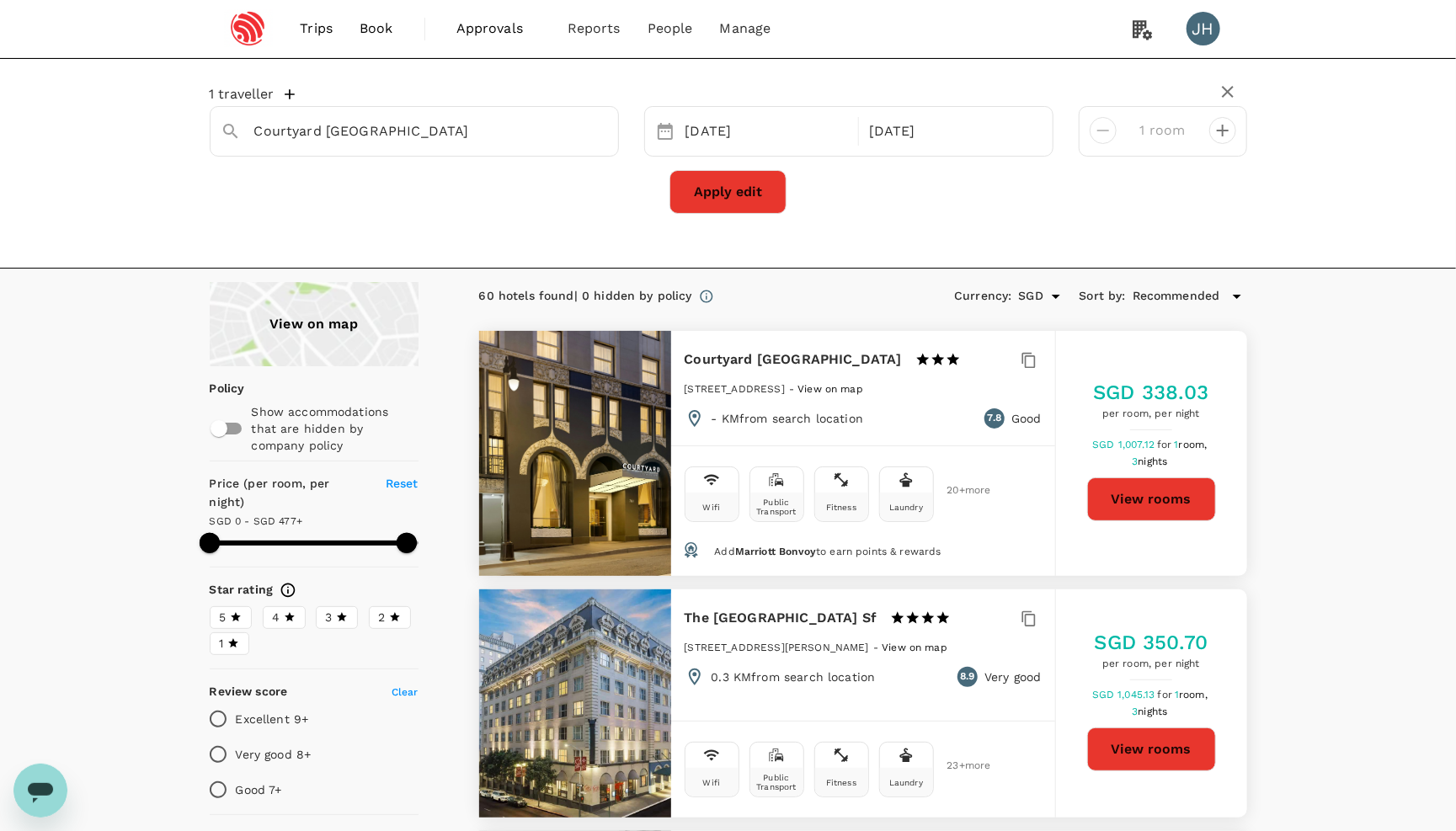
type input "499.94"
click at [1146, 507] on button "View rooms" at bounding box center [1152, 499] width 129 height 44
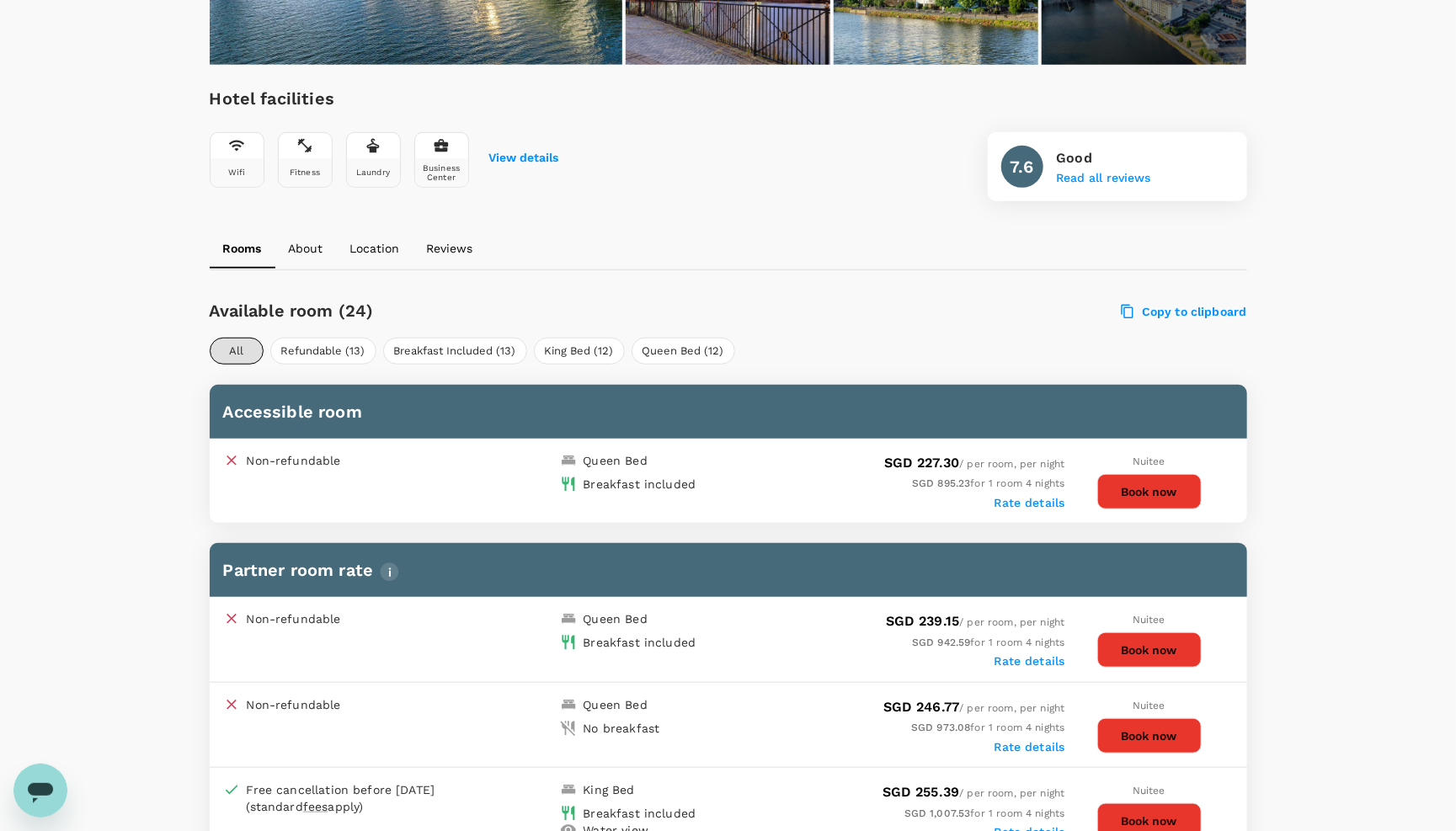
scroll to position [565, 0]
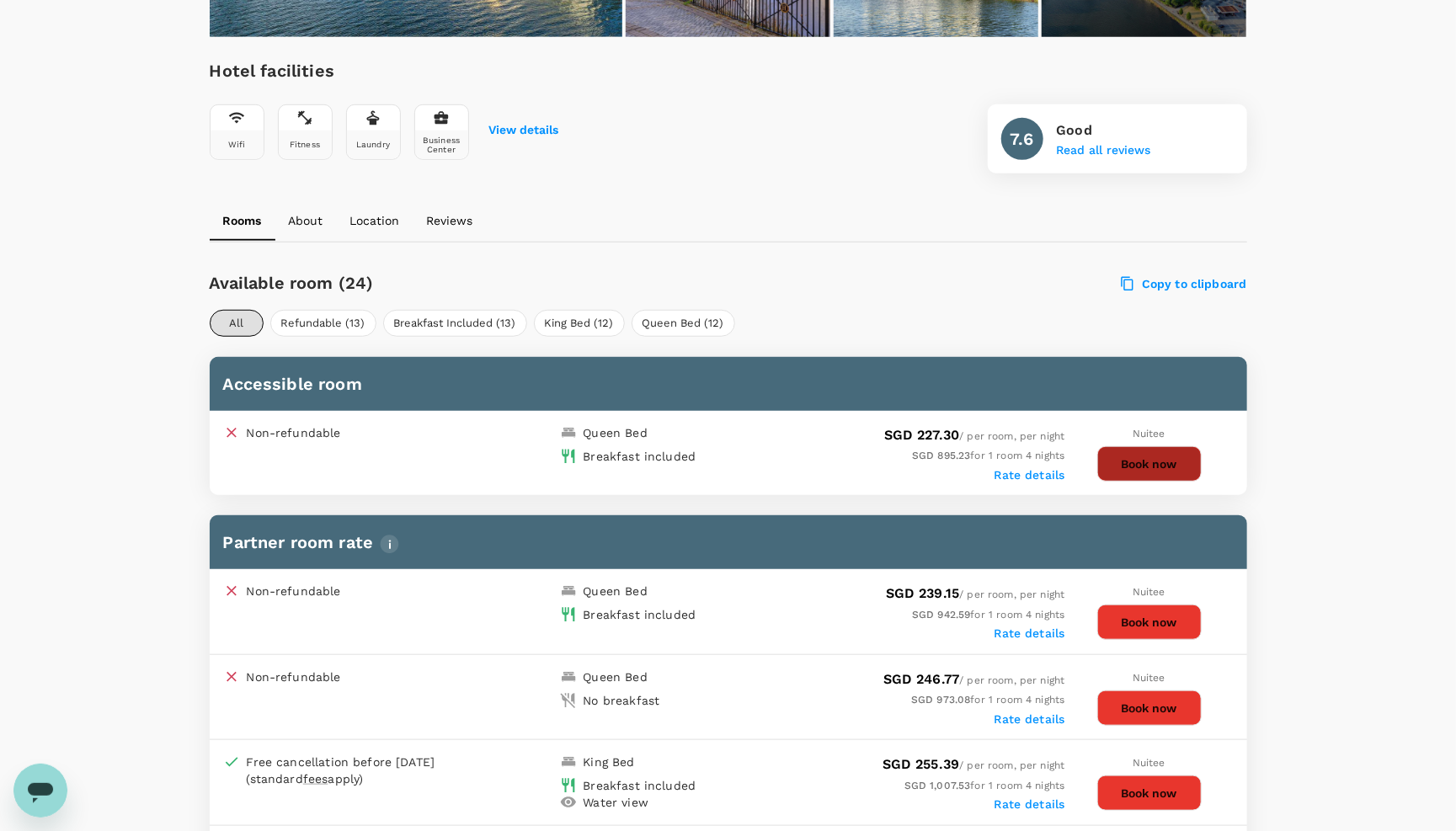
click at [1120, 452] on button "Book now" at bounding box center [1149, 464] width 104 height 35
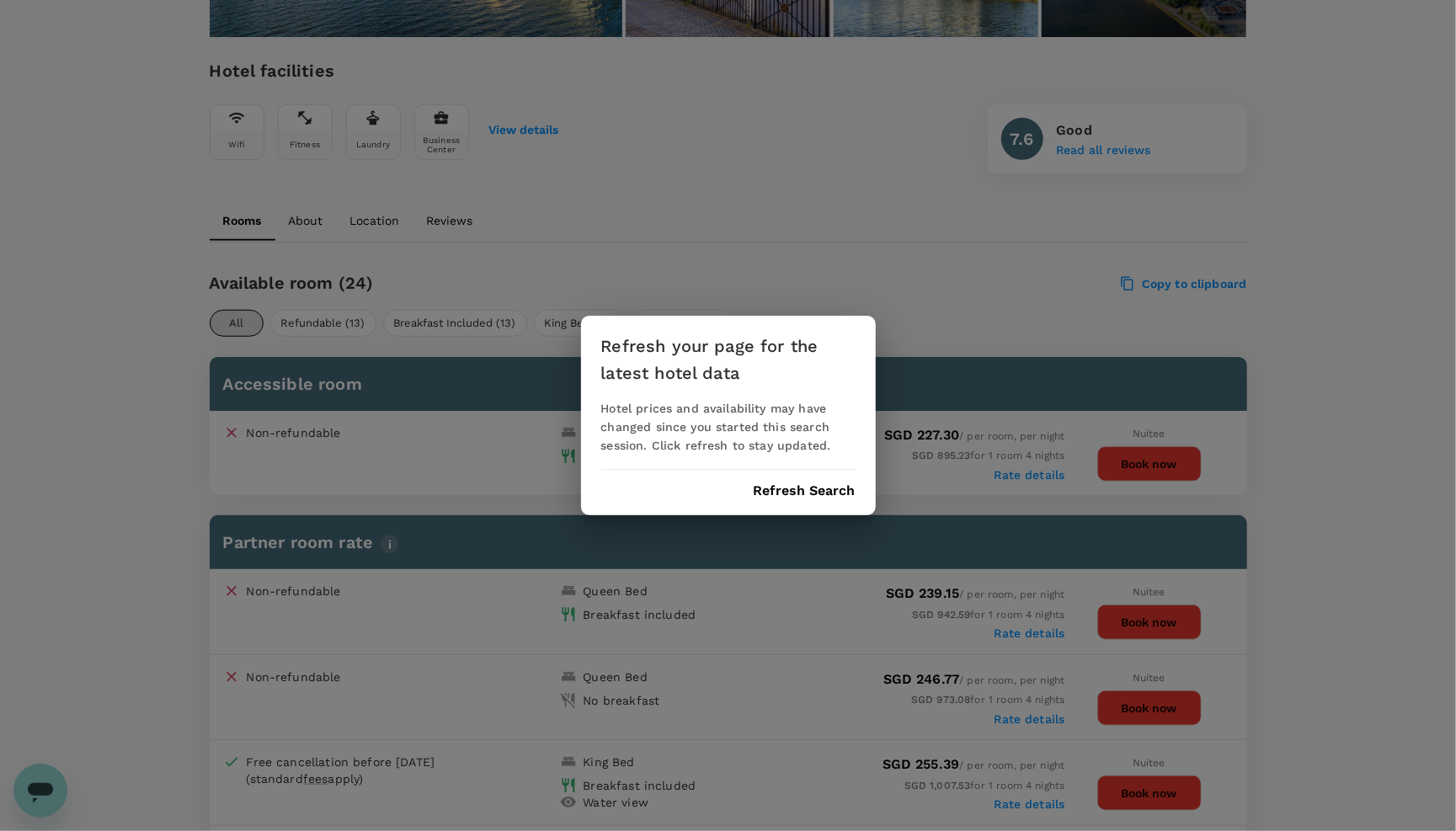
click at [630, 385] on div "Refresh your page for the latest hotel data" at bounding box center [728, 359] width 255 height 54
click at [759, 491] on button "Refresh Search" at bounding box center [805, 491] width 102 height 15
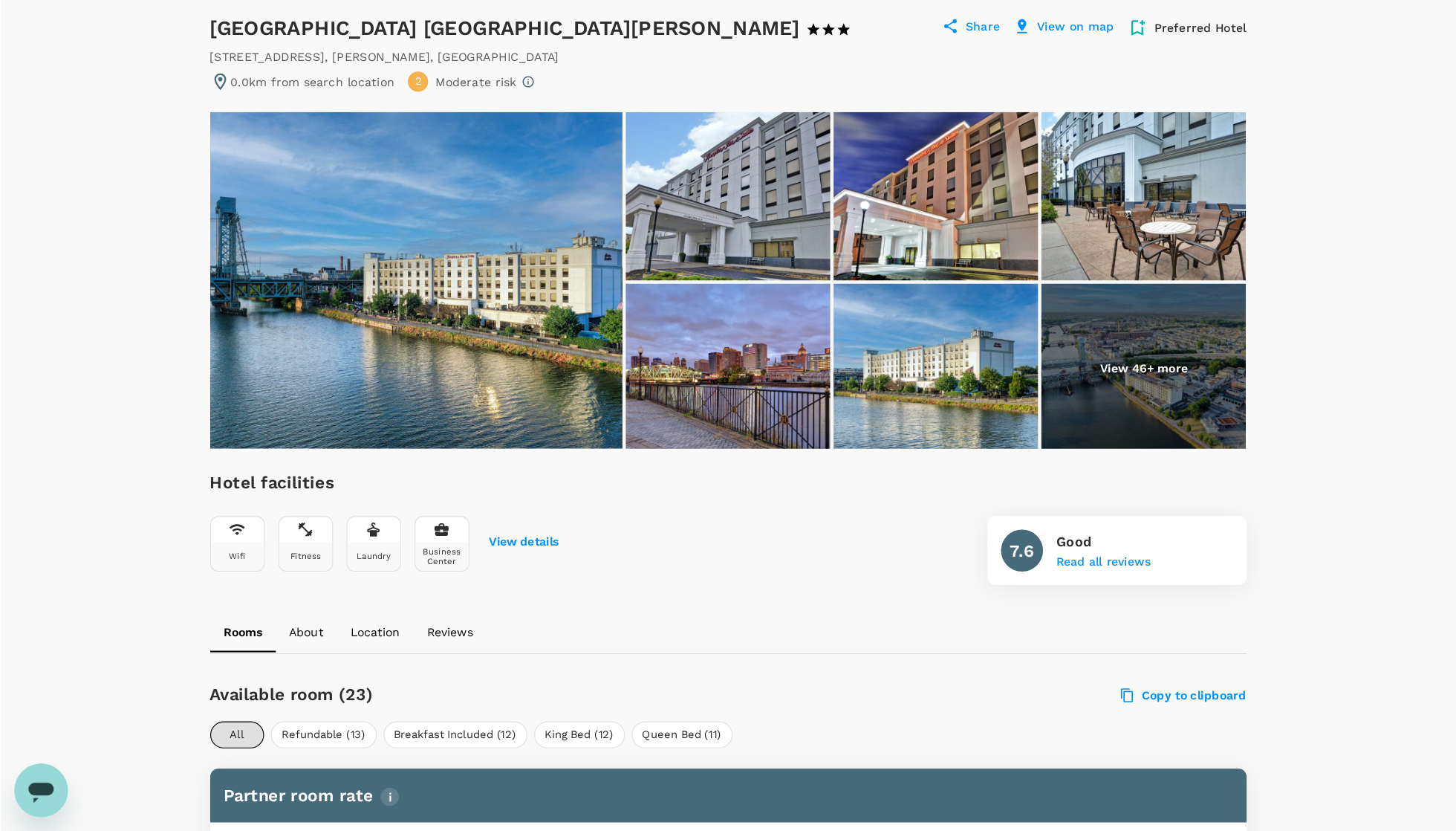
scroll to position [135, 0]
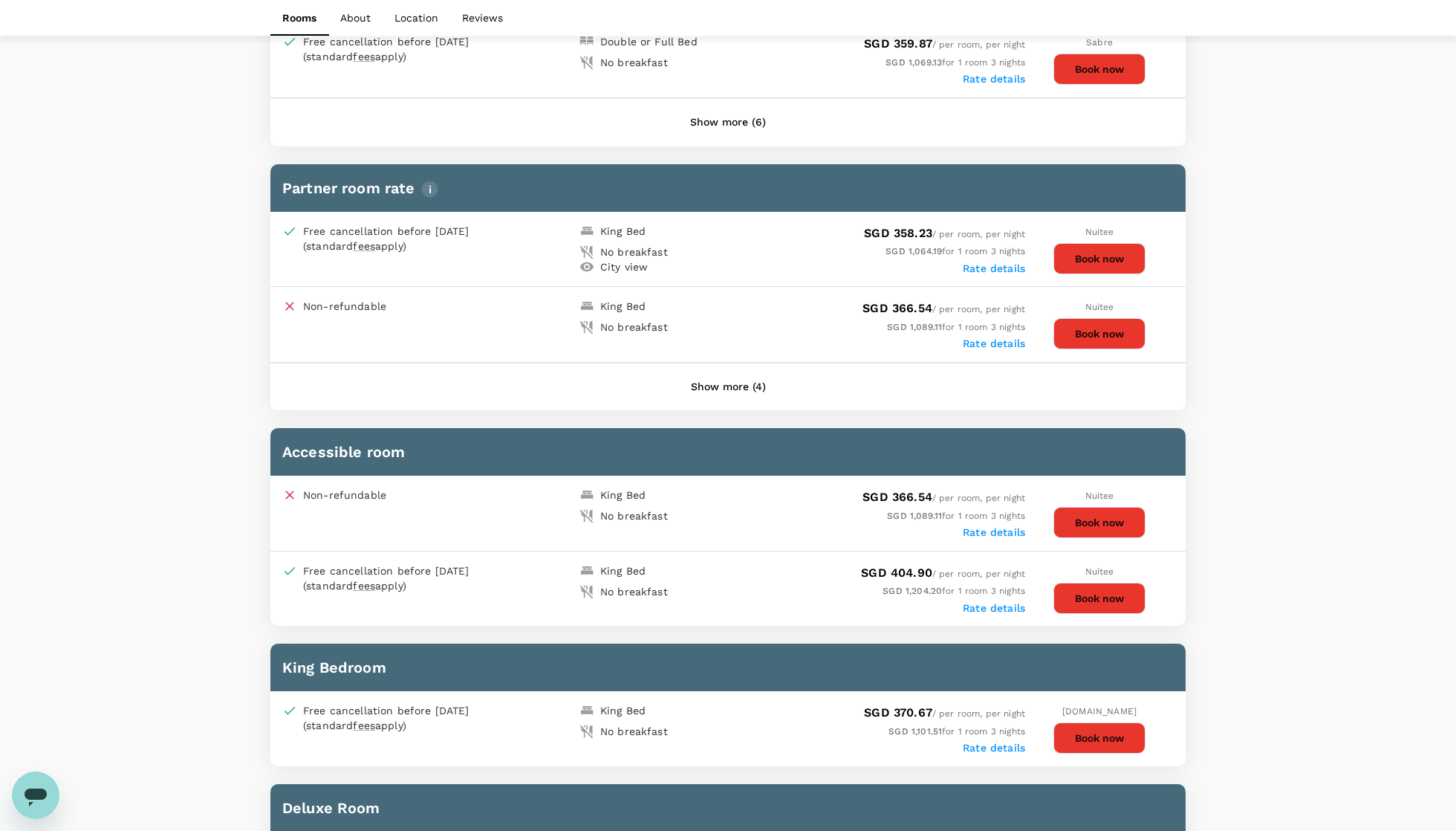
scroll to position [1282, 0]
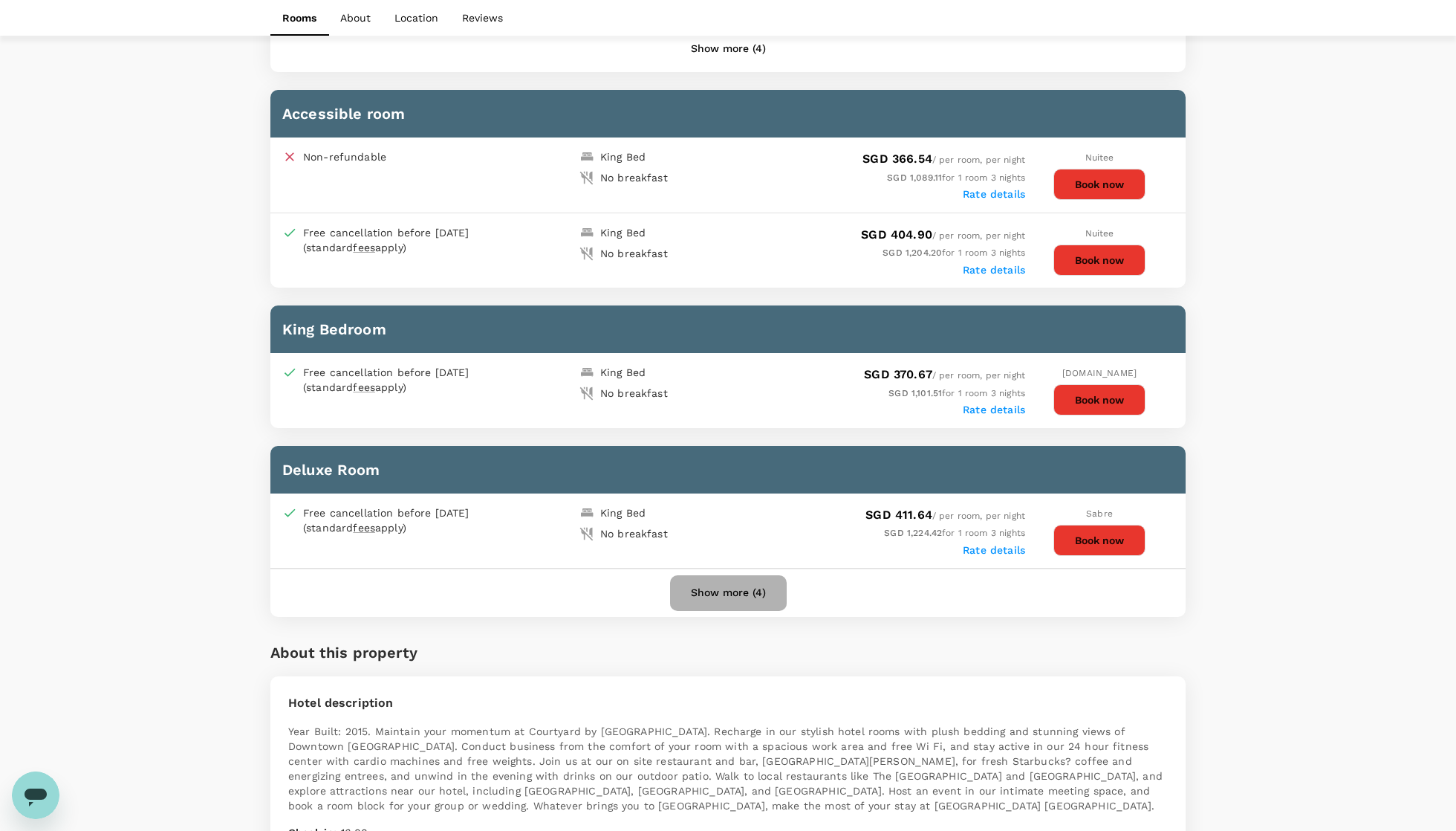
click at [743, 611] on button "Show more (4)" at bounding box center [728, 593] width 117 height 36
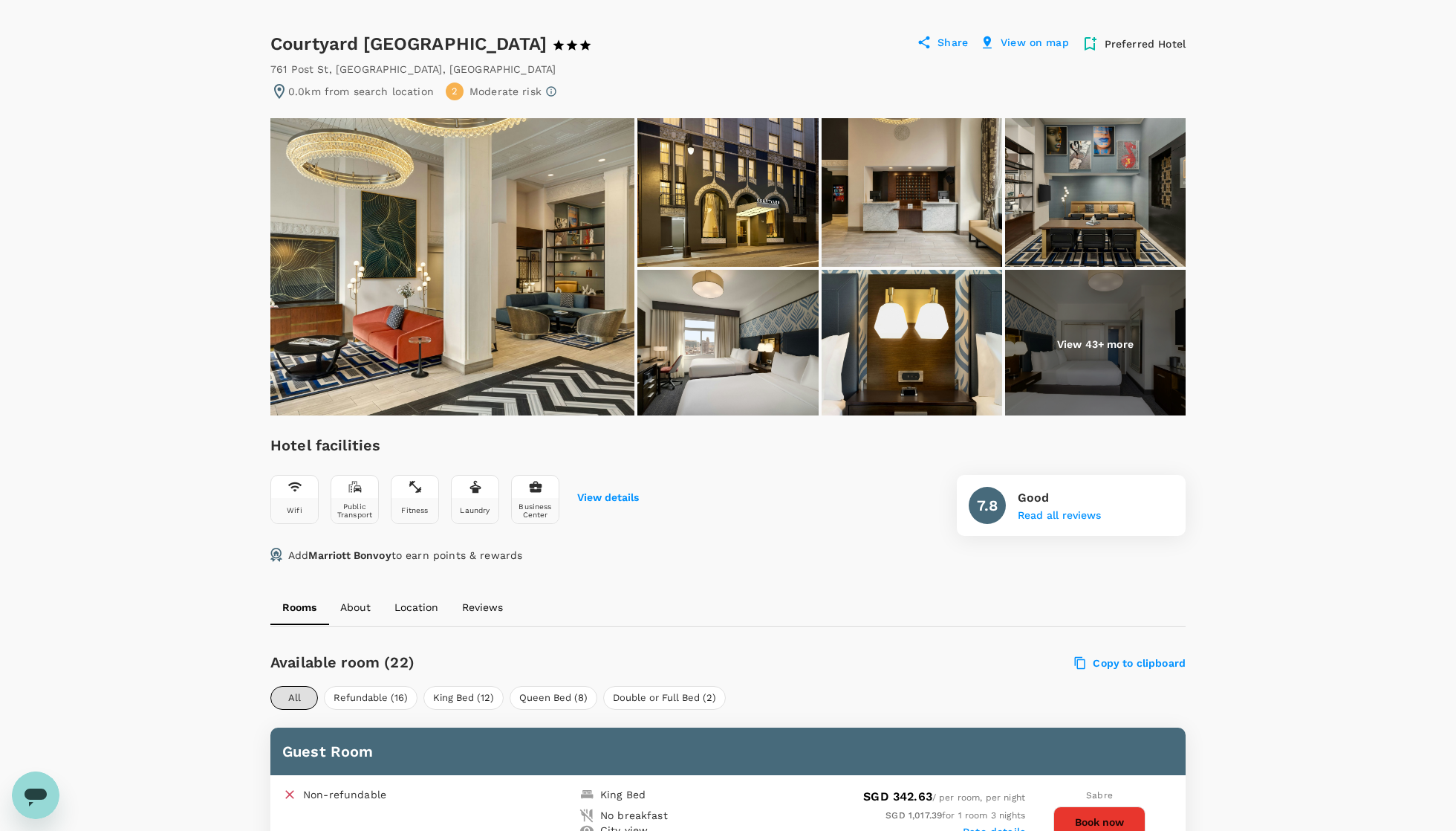
scroll to position [129, 0]
